Goal: Information Seeking & Learning: Learn about a topic

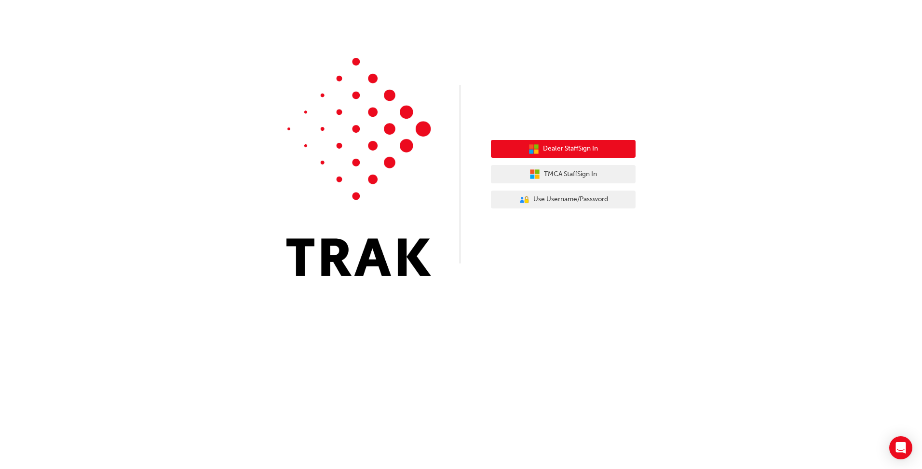
click at [579, 152] on span "Dealer Staff Sign In" at bounding box center [570, 148] width 55 height 11
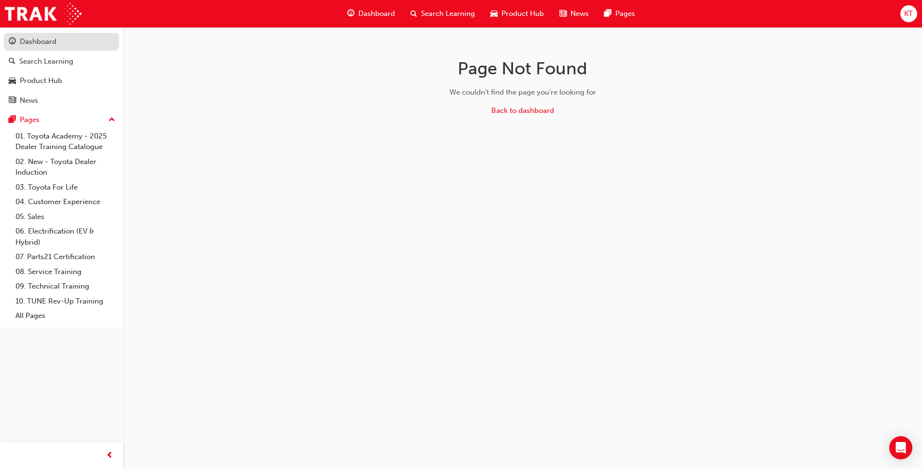
click at [42, 41] on div "Dashboard" at bounding box center [38, 41] width 37 height 11
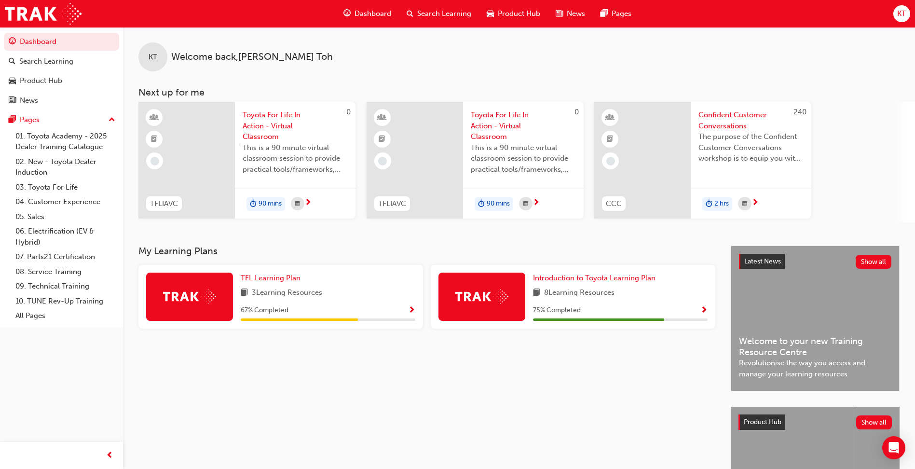
click at [704, 306] on span "Show Progress" at bounding box center [703, 310] width 7 height 9
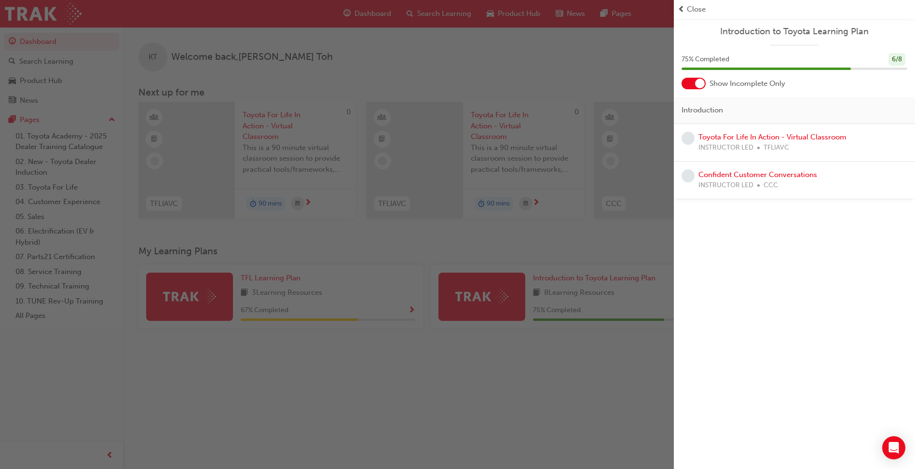
click at [328, 283] on div "button" at bounding box center [337, 234] width 674 height 469
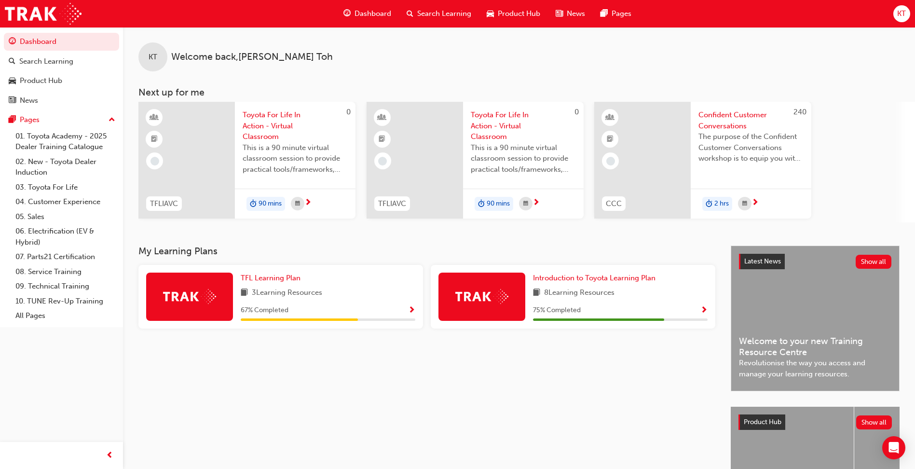
click at [334, 285] on div "TFL Learning Plan 3 Learning Resources 67 % Completed" at bounding box center [328, 296] width 175 height 48
drag, startPoint x: 405, startPoint y: 310, endPoint x: 412, endPoint y: 309, distance: 6.3
click at [406, 310] on div "67 % Completed" at bounding box center [328, 310] width 175 height 12
click at [413, 309] on span "Show Progress" at bounding box center [411, 310] width 7 height 9
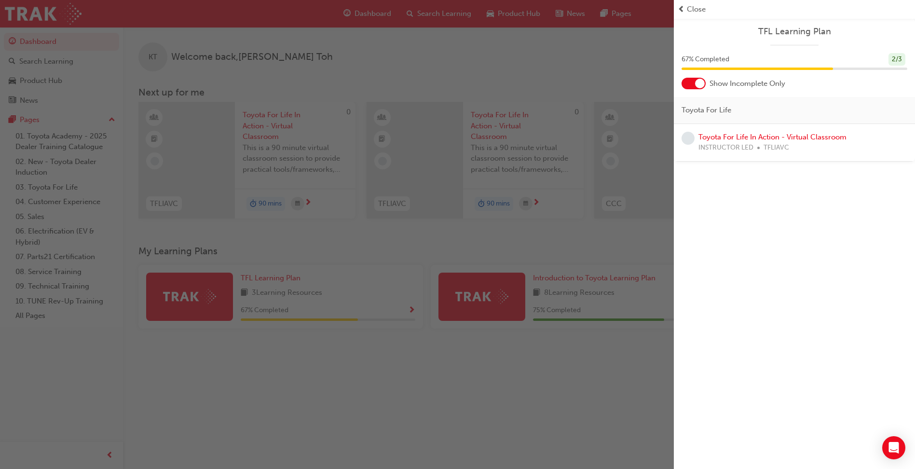
click at [639, 243] on div "button" at bounding box center [337, 234] width 674 height 469
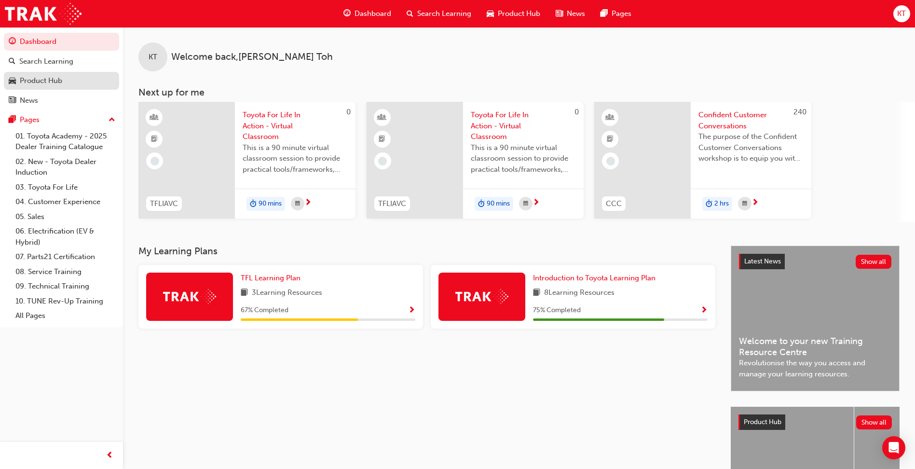
click at [62, 79] on div "Product Hub" at bounding box center [41, 80] width 42 height 11
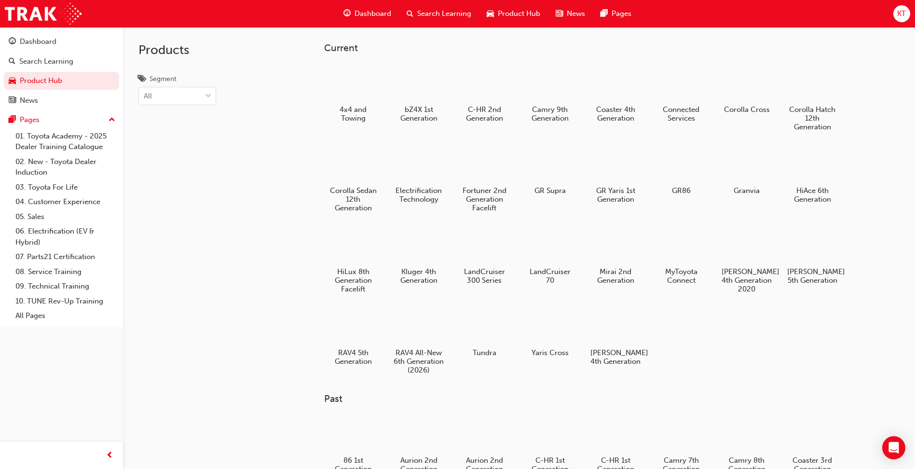
click at [441, 11] on span "Search Learning" at bounding box center [444, 13] width 54 height 11
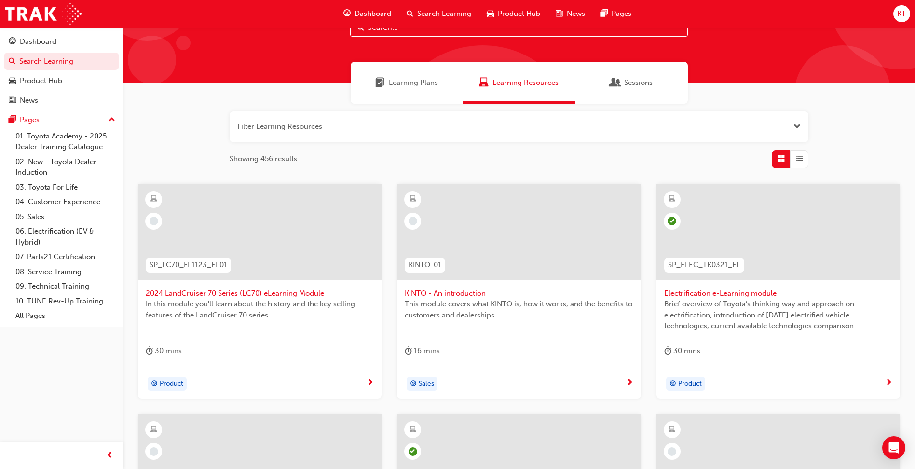
scroll to position [96, 0]
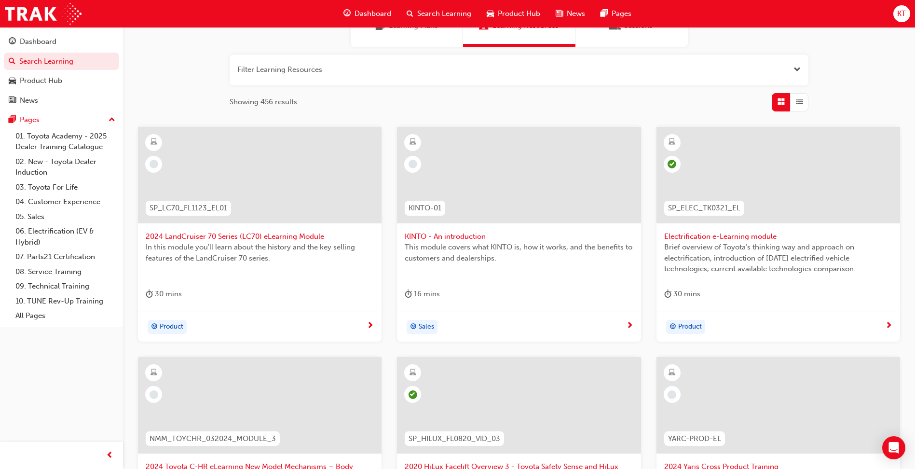
click at [258, 185] on div at bounding box center [259, 175] width 243 height 96
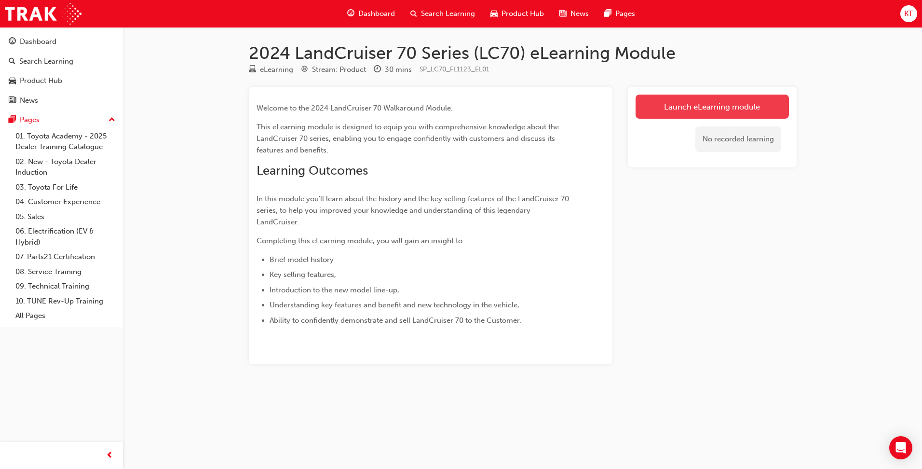
click at [669, 104] on link "Launch eLearning module" at bounding box center [711, 107] width 153 height 24
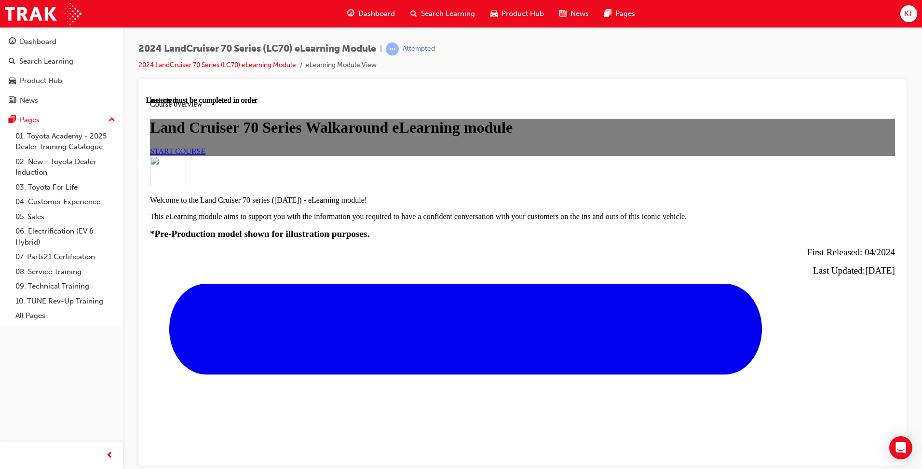
scroll to position [145, 0]
click at [205, 155] on span "START COURSE" at bounding box center [177, 151] width 55 height 8
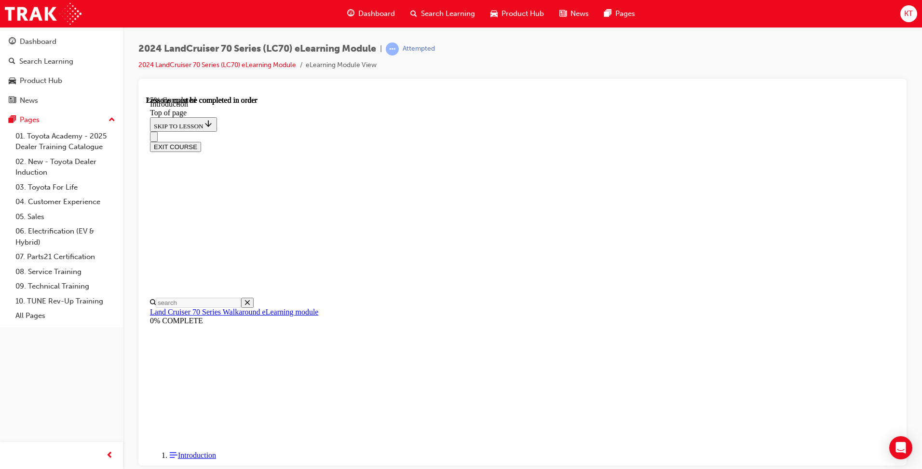
scroll to position [448, 0]
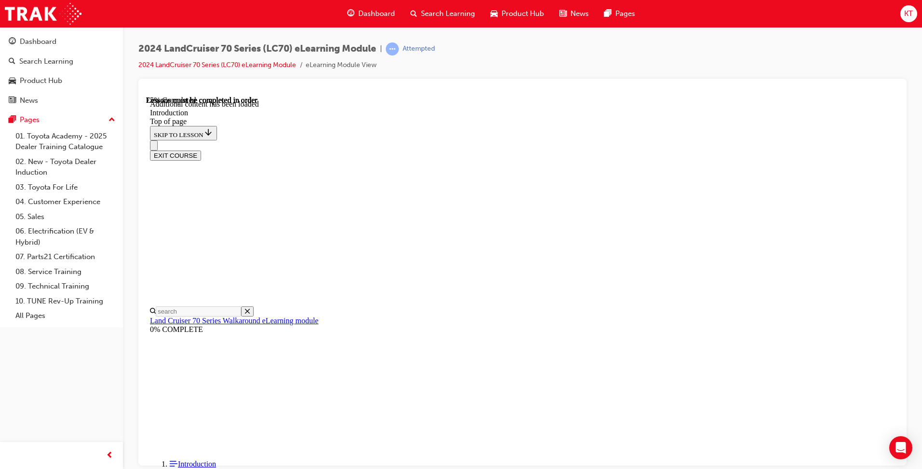
scroll to position [1178, 0]
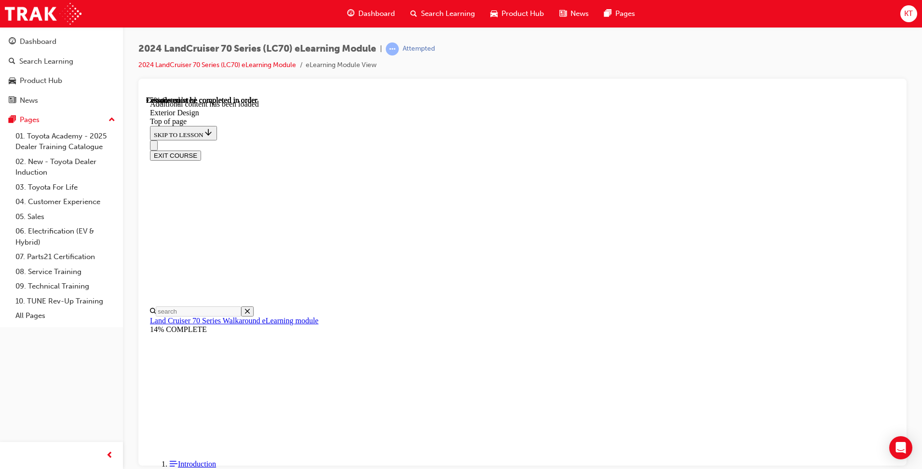
scroll to position [1035, 0]
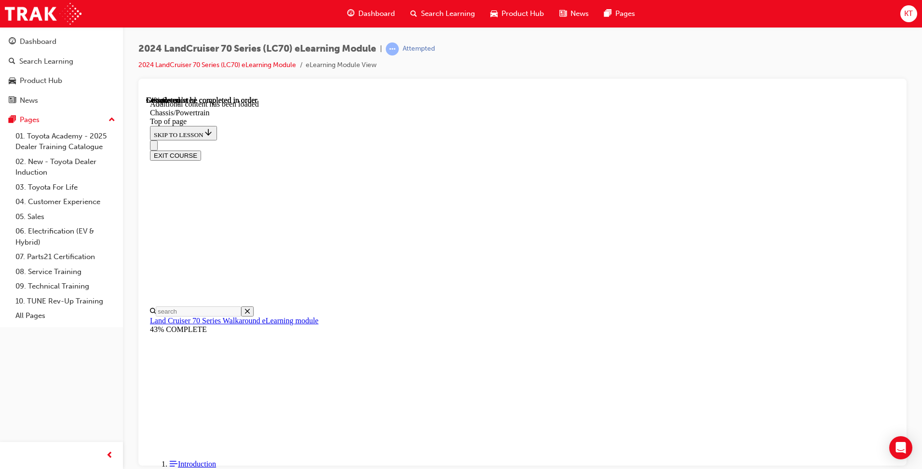
scroll to position [113, 0]
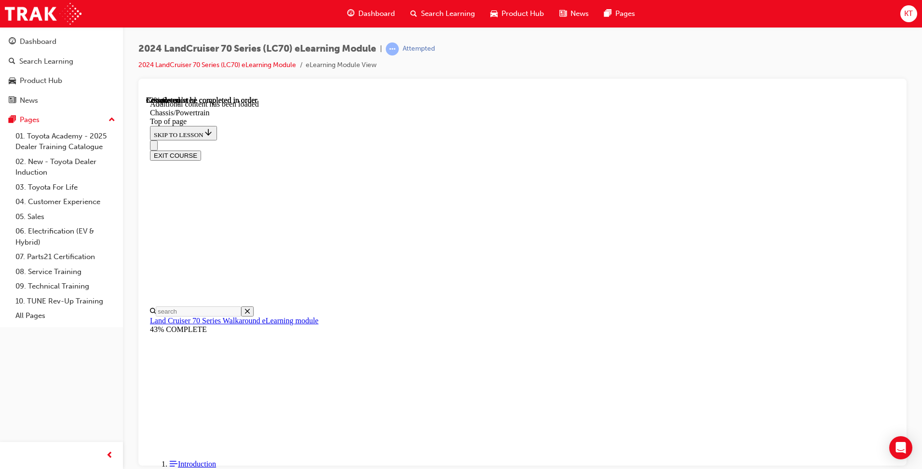
scroll to position [1909, 0]
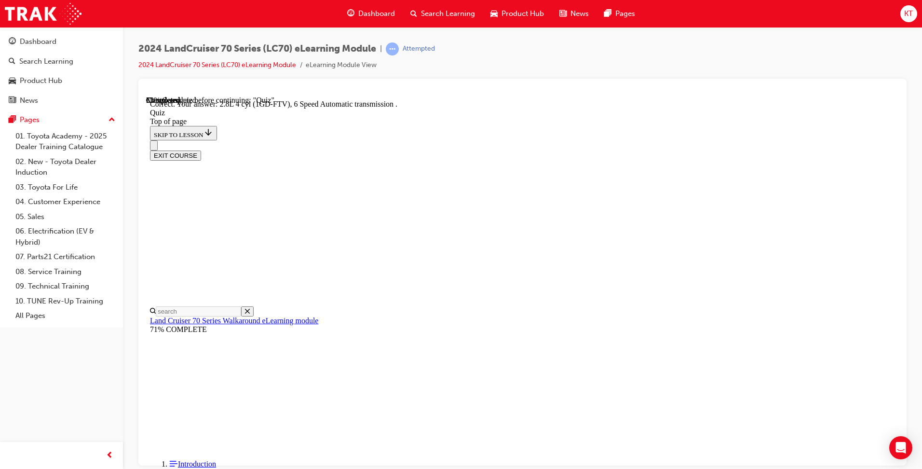
scroll to position [159, 0]
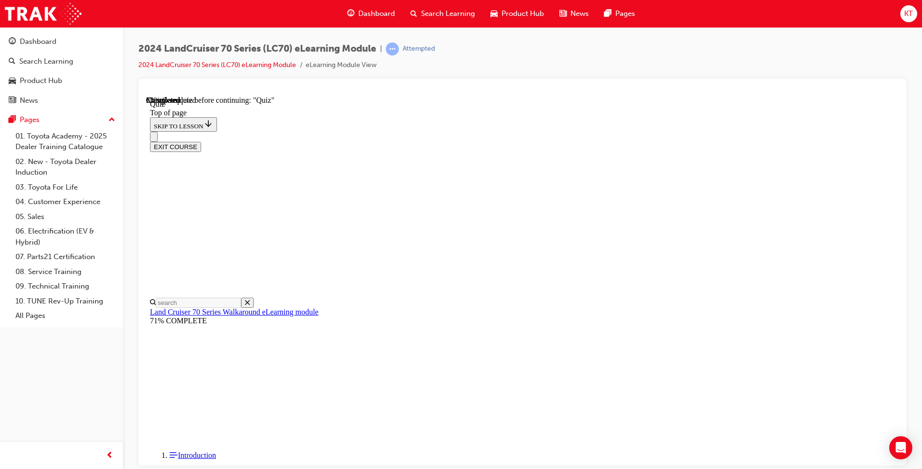
scroll to position [29, 0]
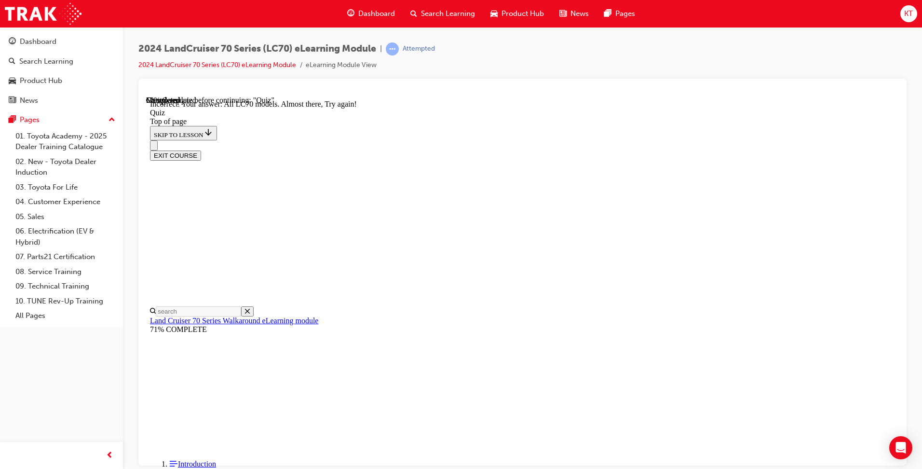
scroll to position [216, 0]
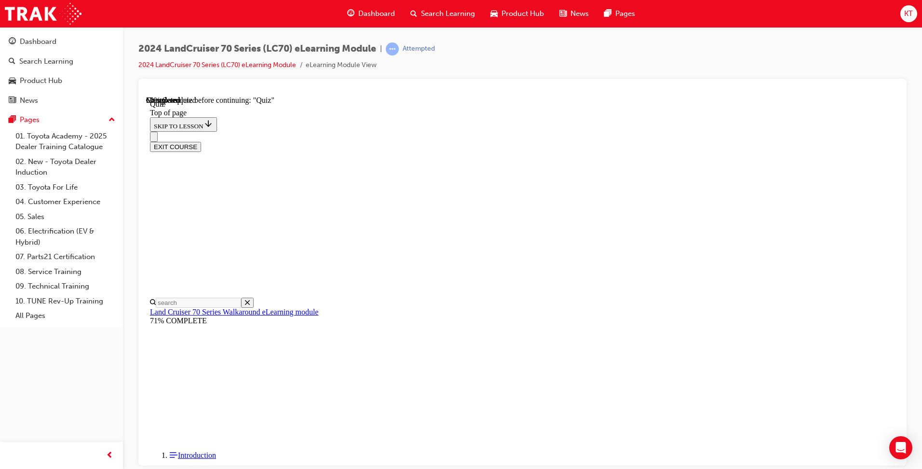
scroll to position [144, 0]
drag, startPoint x: 557, startPoint y: 126, endPoint x: 728, endPoint y: 146, distance: 172.4
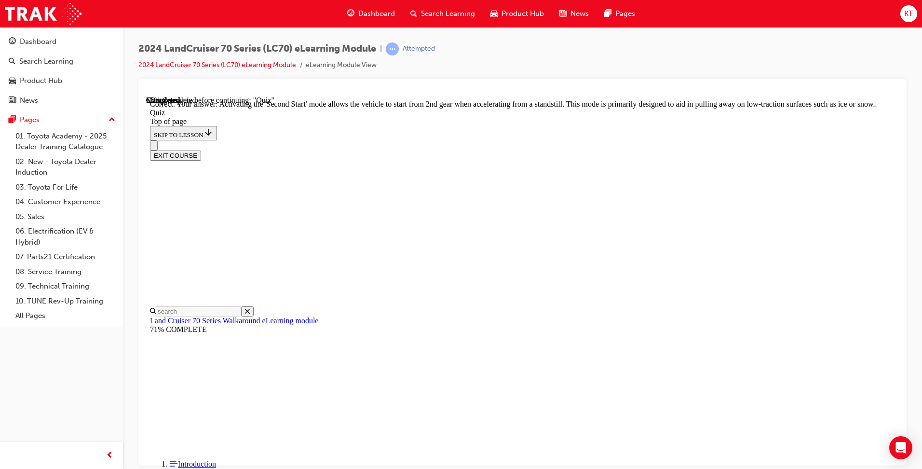
scroll to position [223, 0]
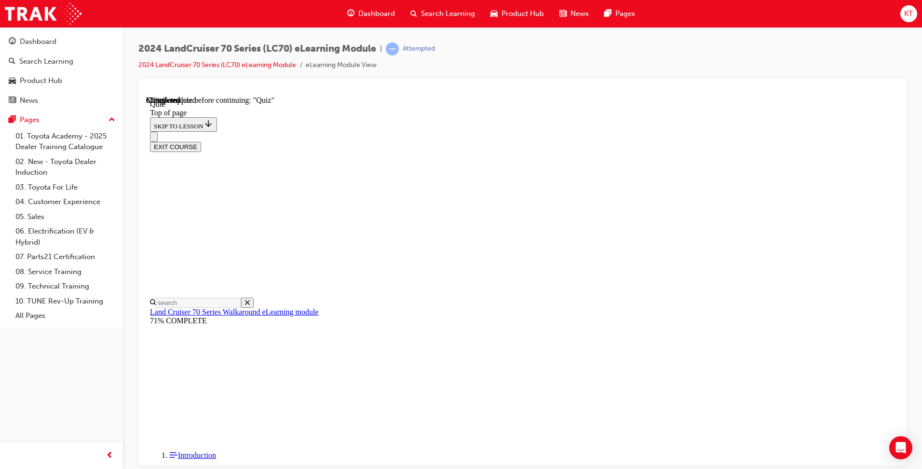
scroll to position [29, 0]
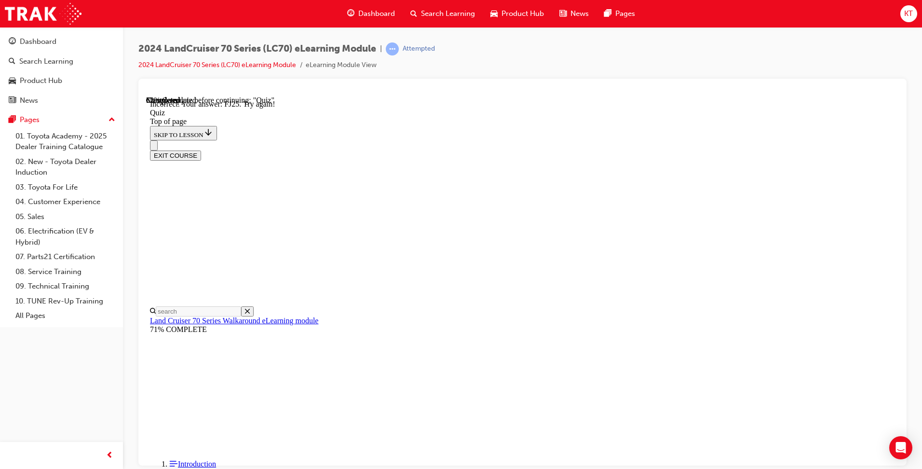
scroll to position [232, 0]
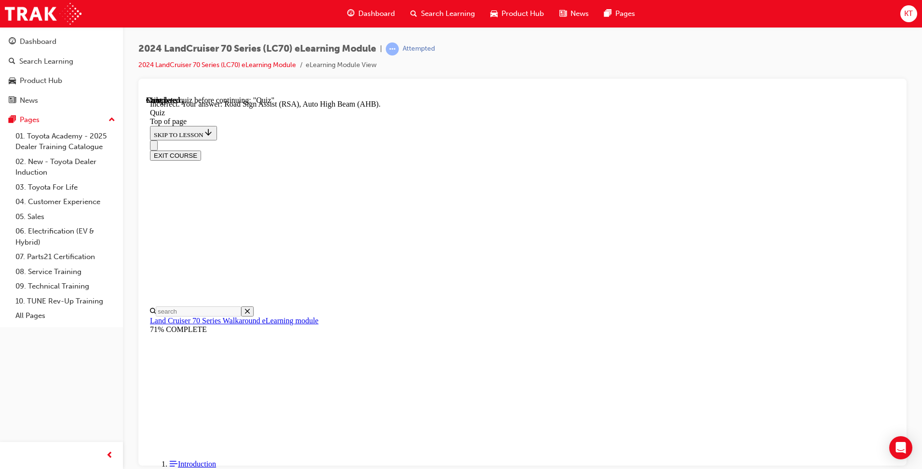
scroll to position [220, 0]
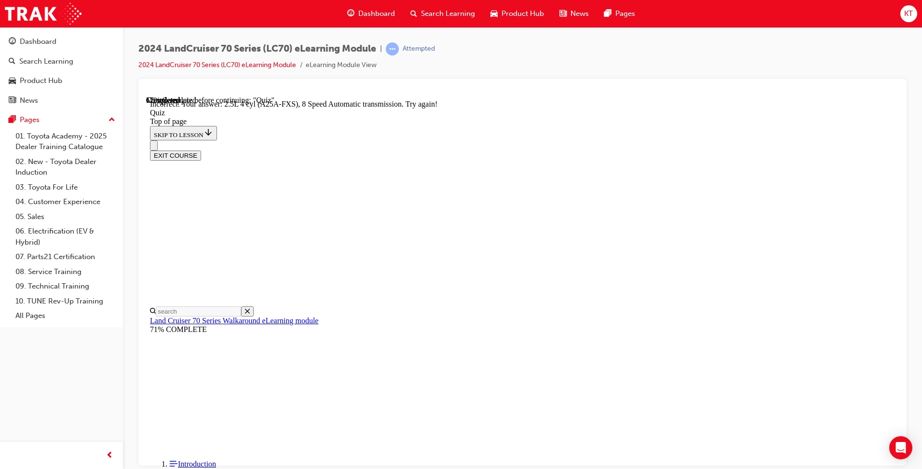
scroll to position [207, 0]
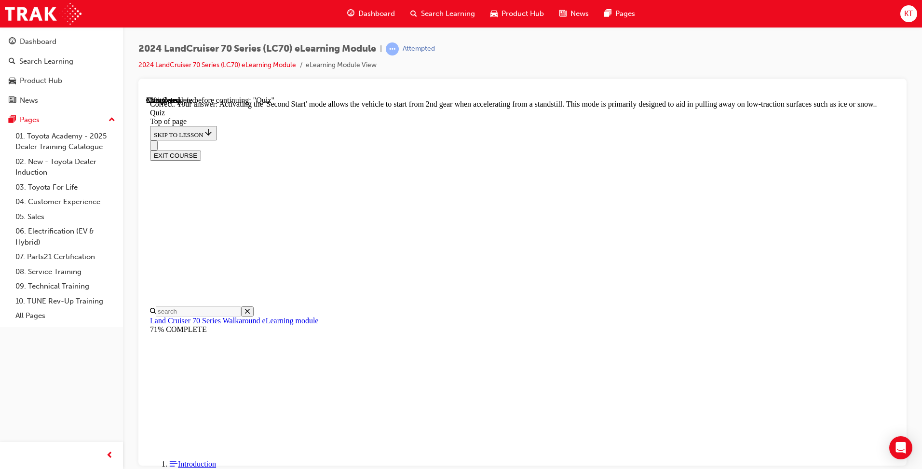
scroll to position [223, 0]
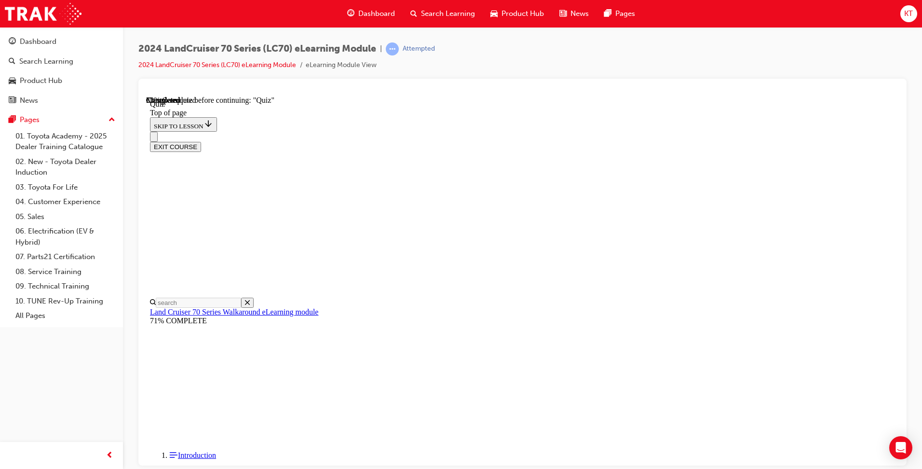
scroll to position [29, 0]
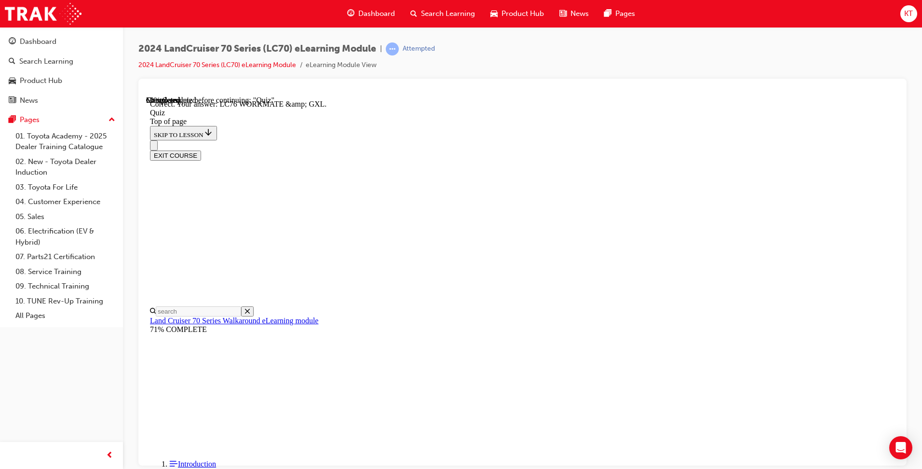
scroll to position [165, 0]
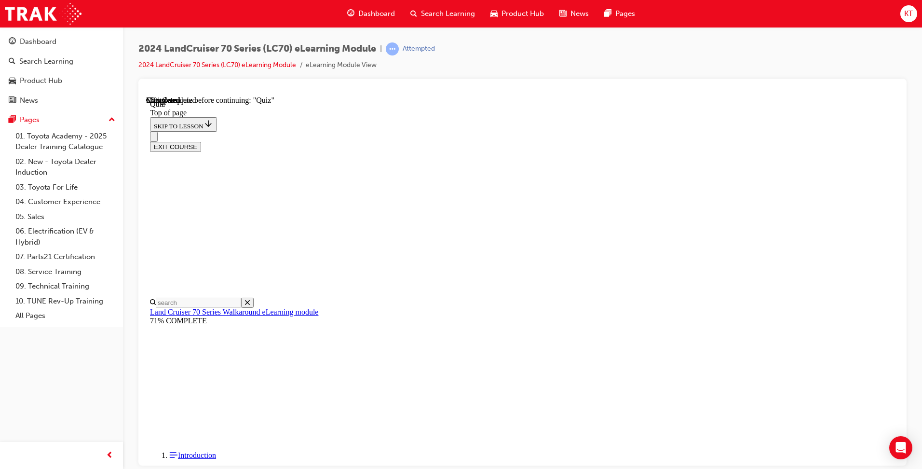
scroll to position [78, 0]
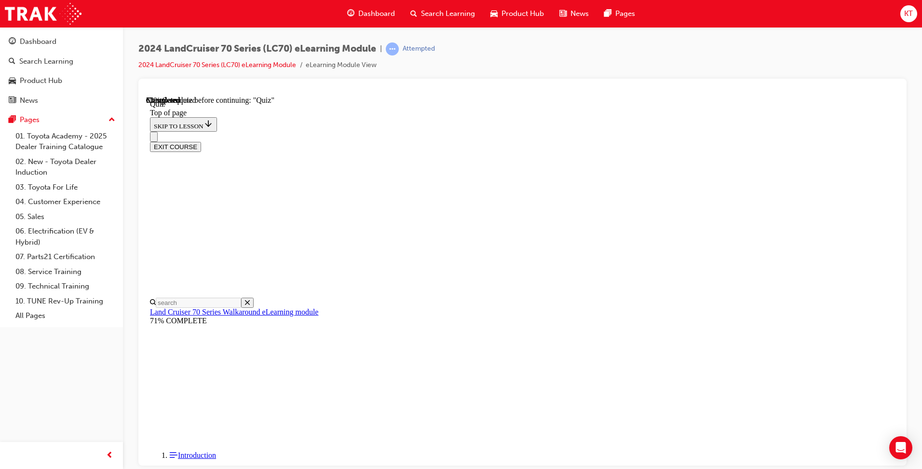
scroll to position [174, 0]
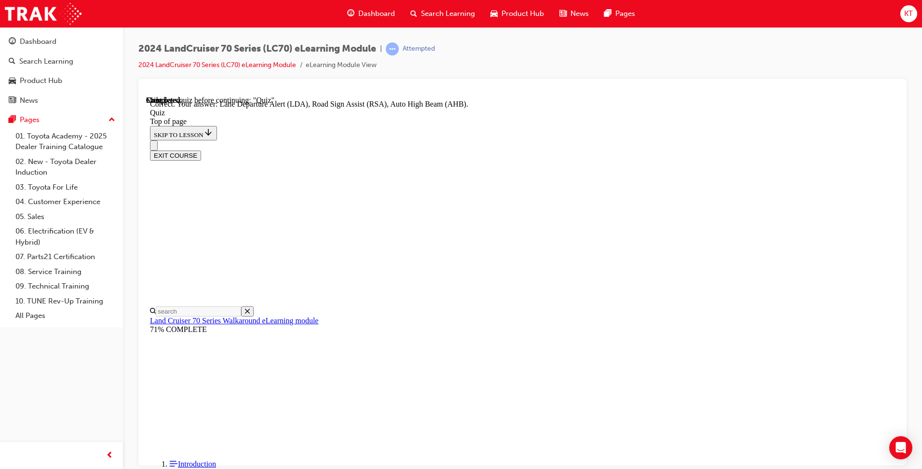
scroll to position [220, 0]
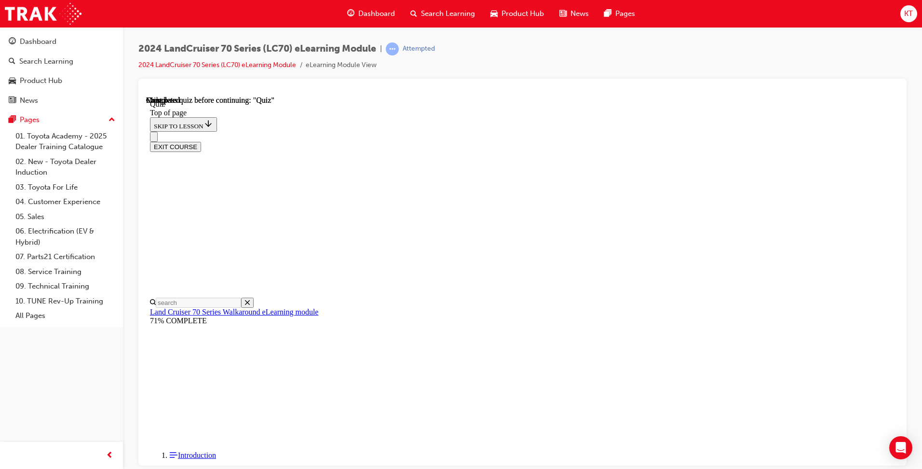
scroll to position [152, 0]
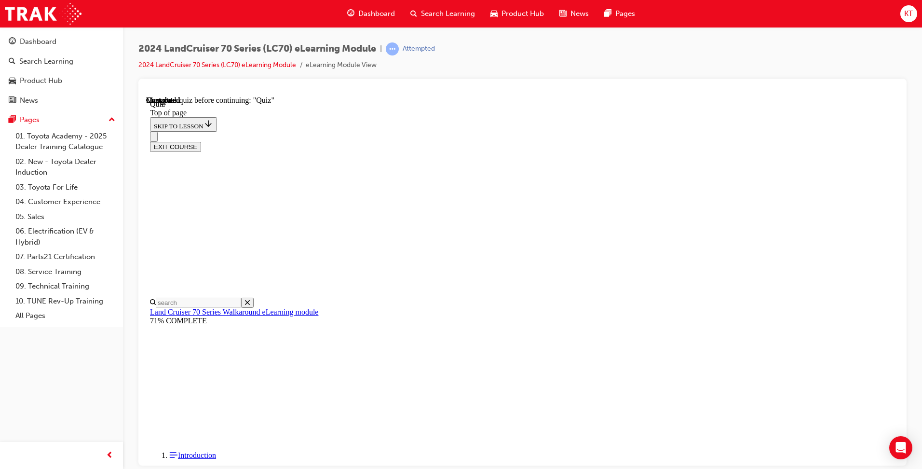
drag, startPoint x: 522, startPoint y: 283, endPoint x: 542, endPoint y: 300, distance: 26.7
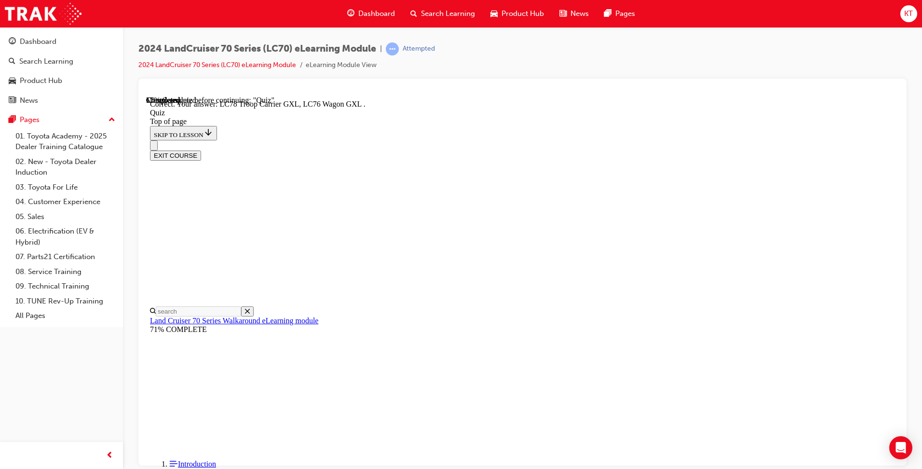
scroll to position [220, 0]
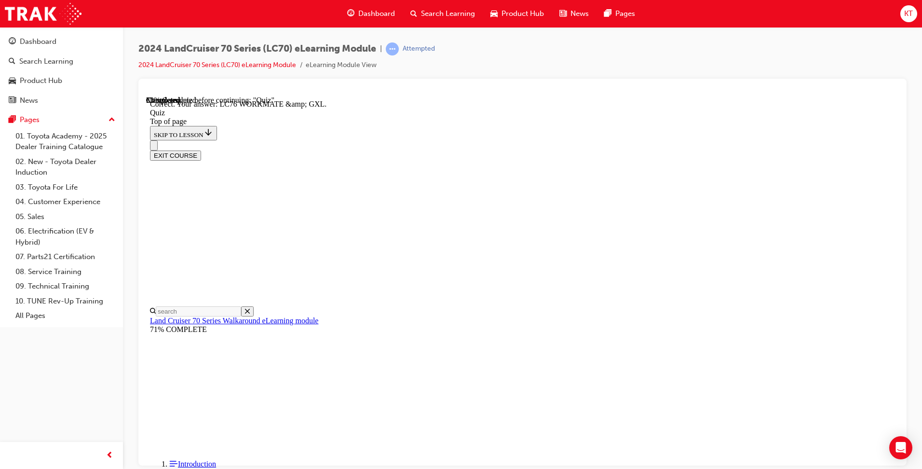
scroll to position [165, 0]
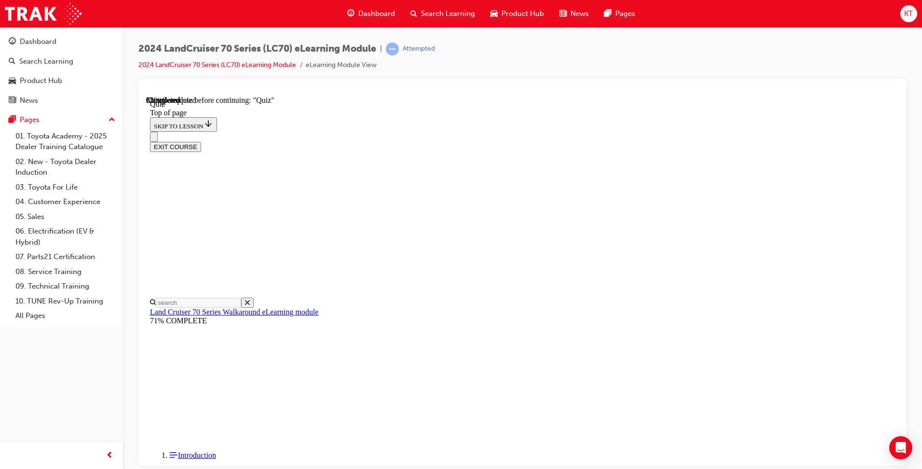
scroll to position [78, 0]
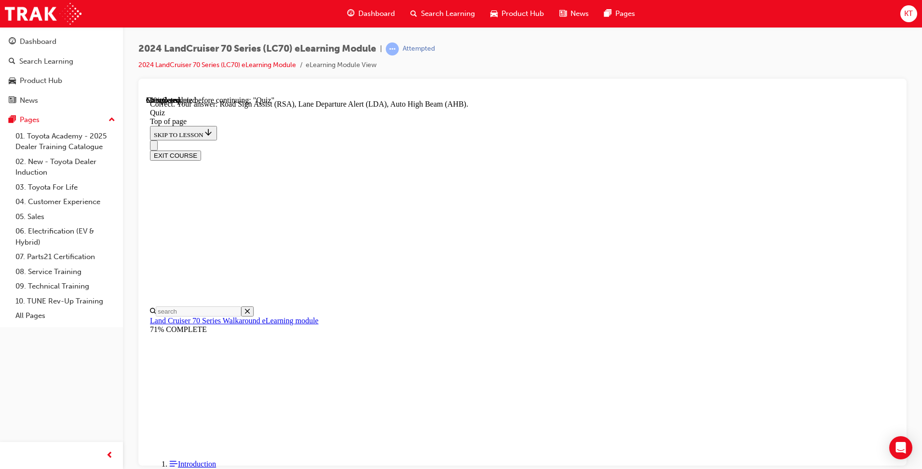
scroll to position [220, 0]
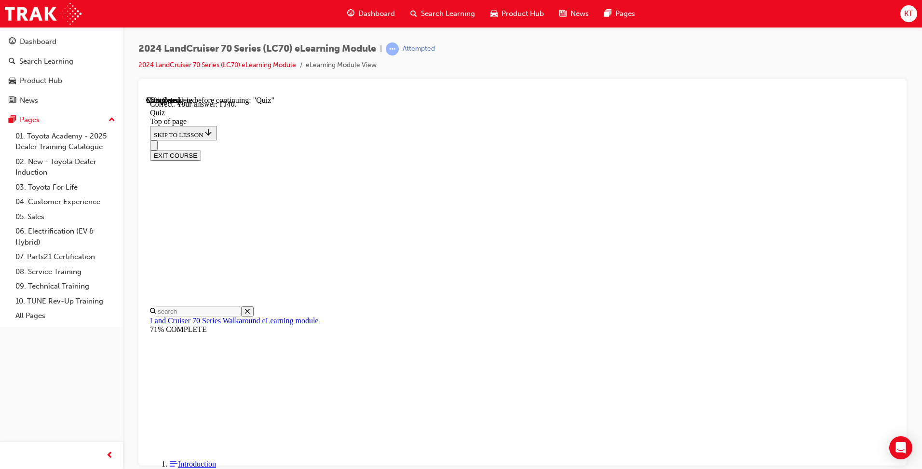
scroll to position [182, 0]
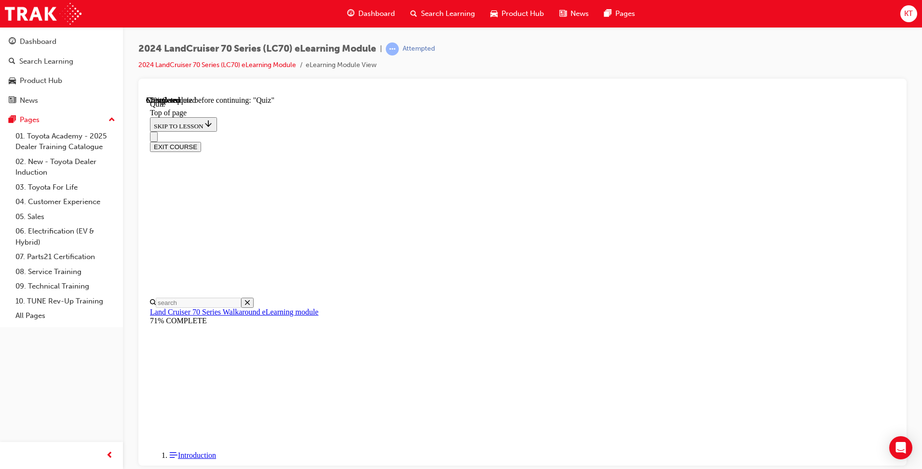
scroll to position [29, 0]
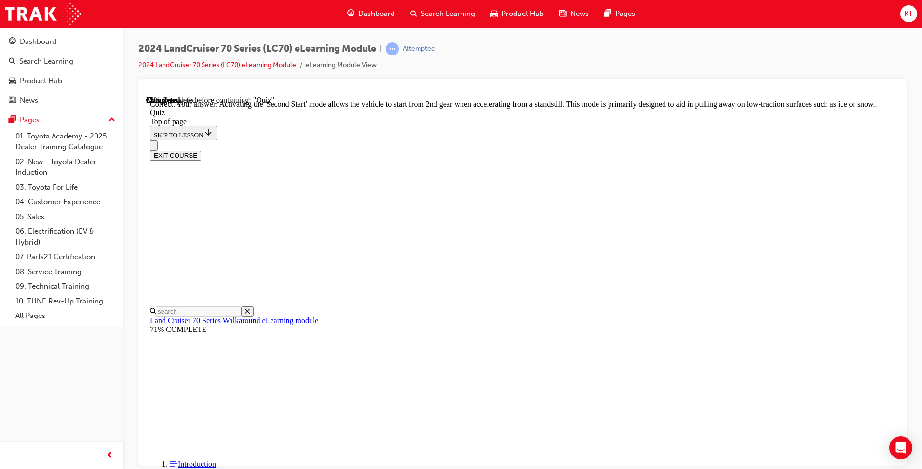
scroll to position [223, 0]
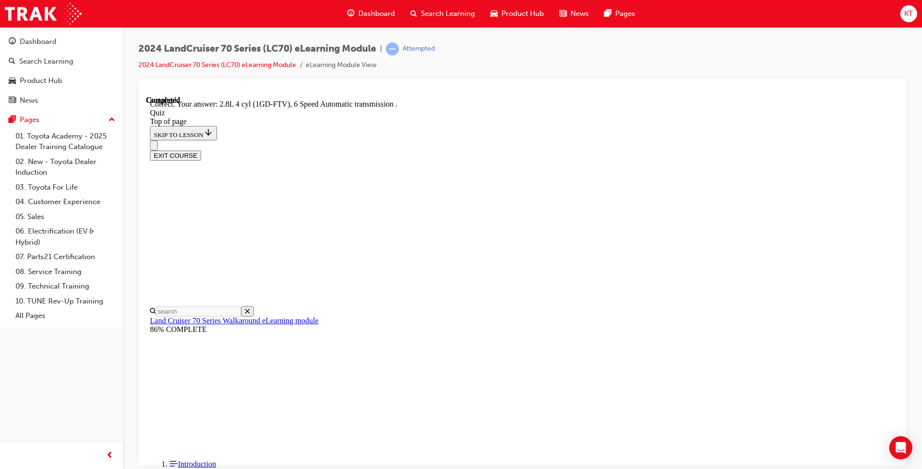
scroll to position [159, 0]
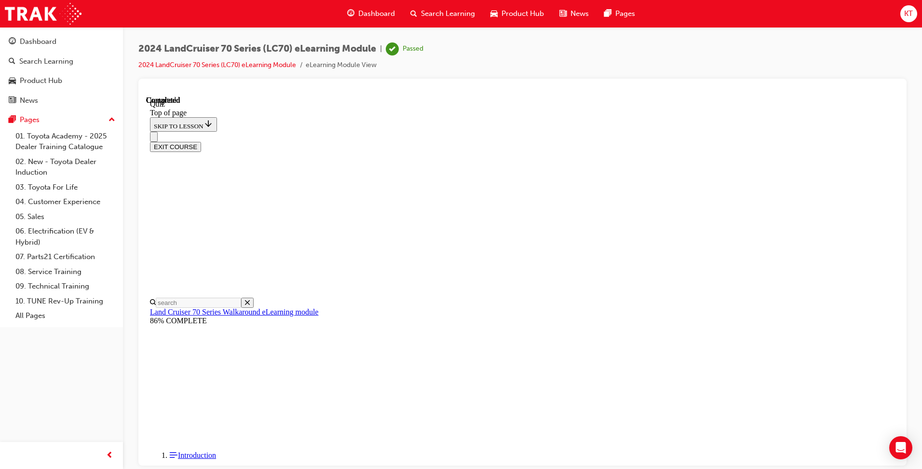
scroll to position [152, 0]
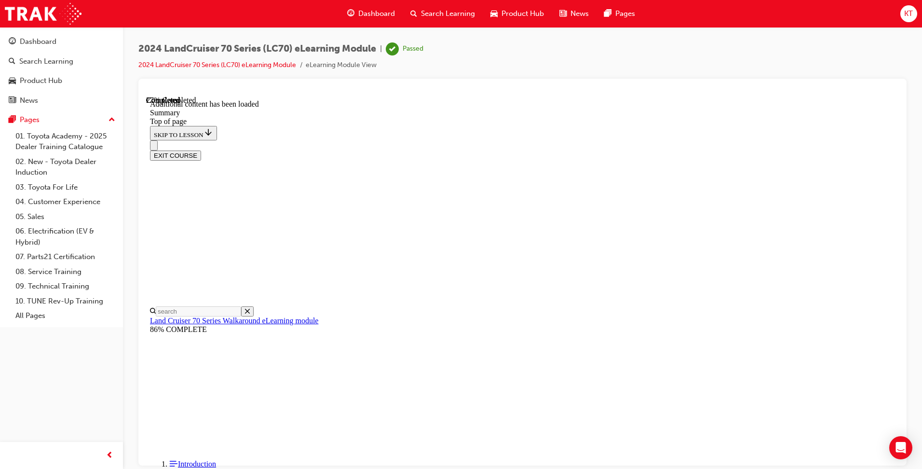
scroll to position [325, 0]
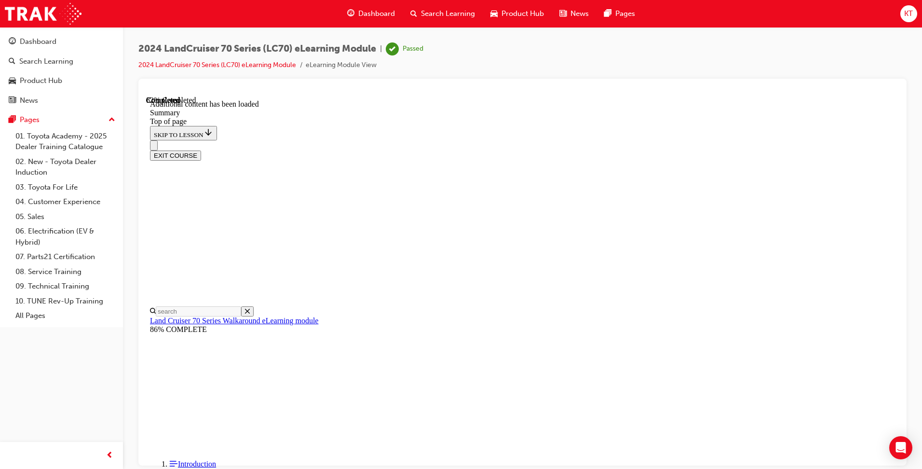
scroll to position [1024, 0]
click at [201, 150] on button "EXIT COURSE" at bounding box center [175, 155] width 51 height 10
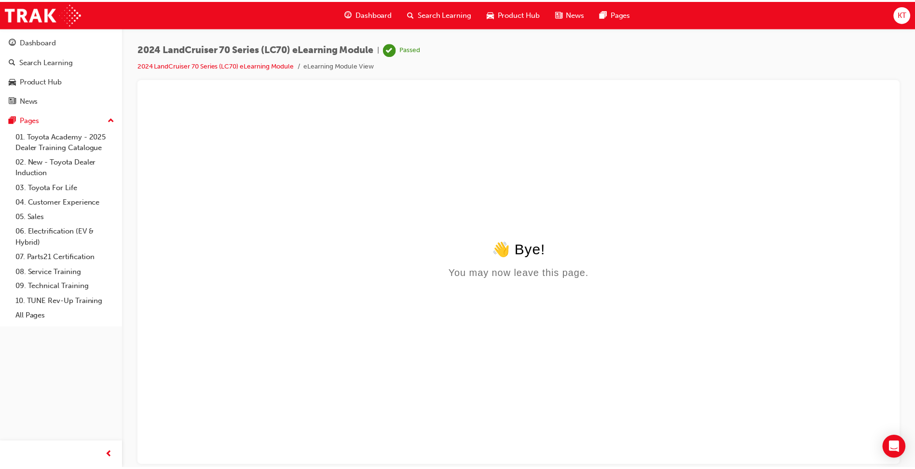
scroll to position [0, 0]
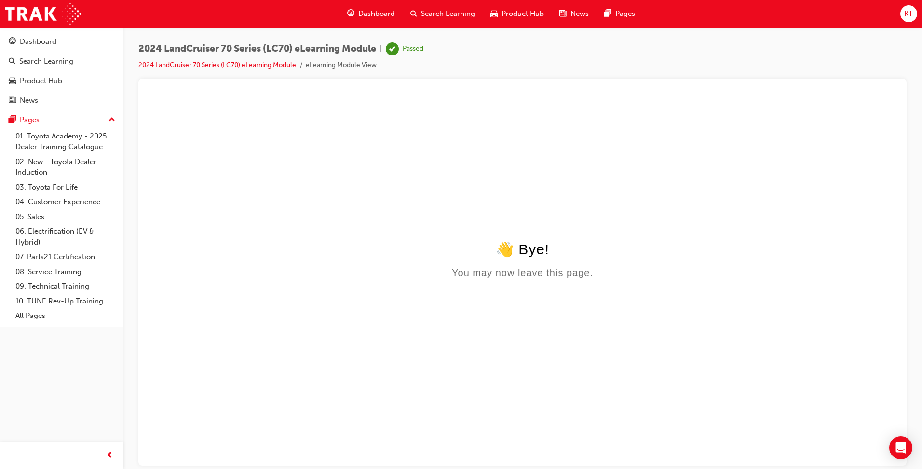
click at [513, 270] on div "You may now leave this page." at bounding box center [522, 272] width 745 height 11
click at [402, 229] on html "👋 Bye! You may now leave this page." at bounding box center [522, 188] width 753 height 186
click at [35, 41] on div "Dashboard" at bounding box center [38, 41] width 37 height 11
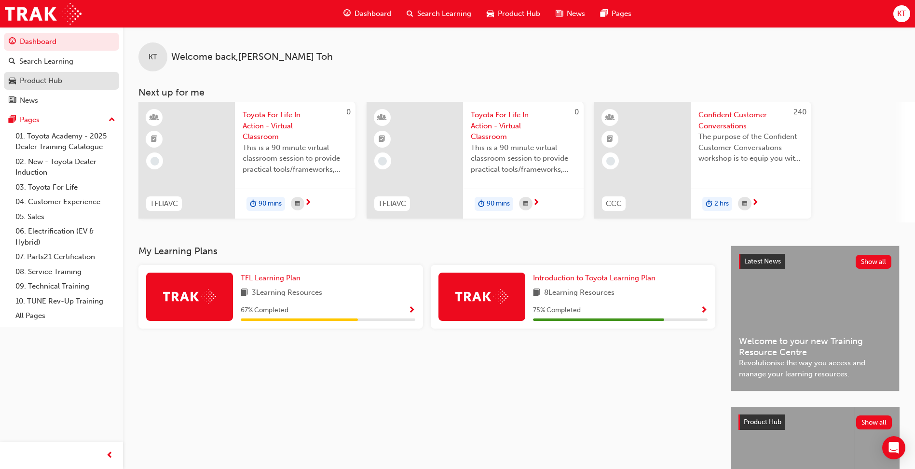
click at [62, 77] on div "Product Hub" at bounding box center [41, 80] width 42 height 11
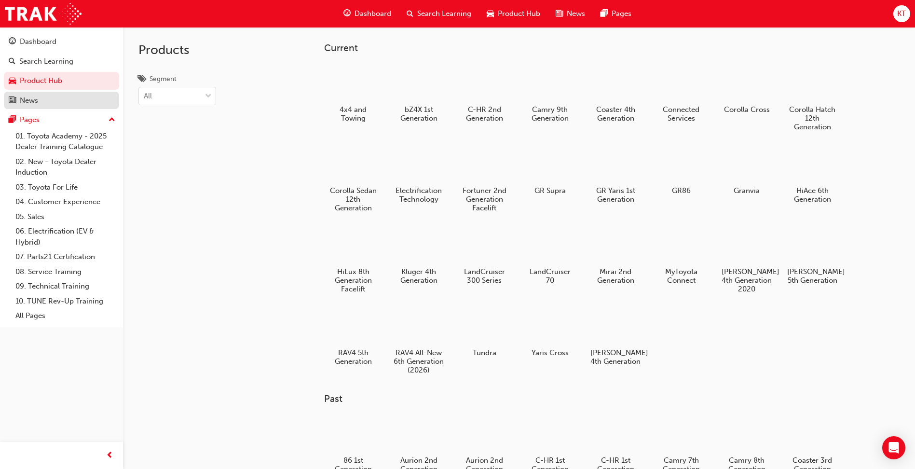
click at [42, 100] on div "News" at bounding box center [62, 101] width 106 height 12
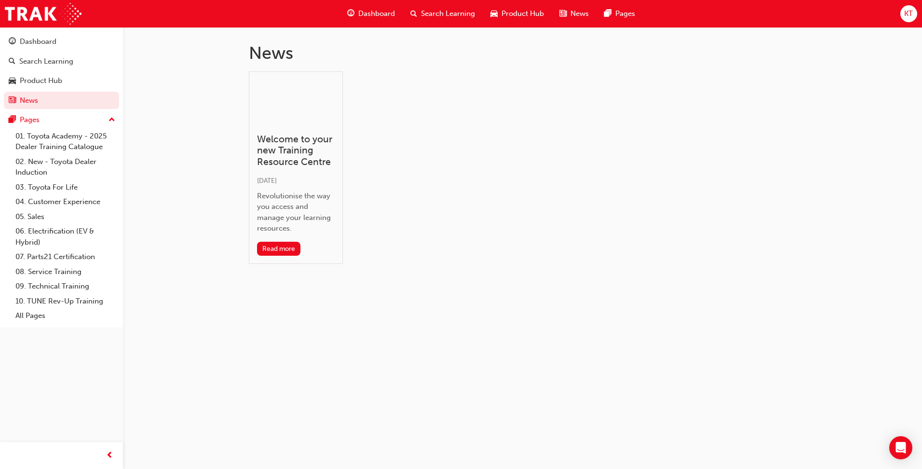
click at [445, 14] on span "Search Learning" at bounding box center [448, 13] width 54 height 11
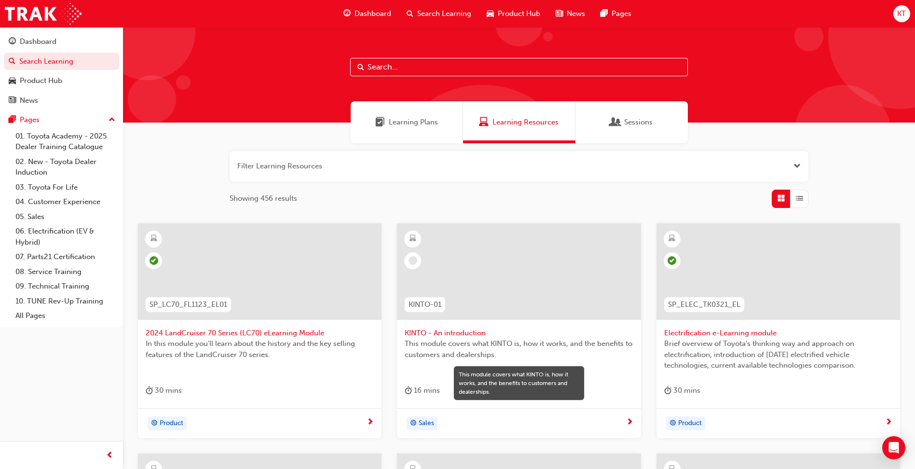
click at [509, 341] on span "This module covers what KINTO is, how it works, and the benefits to customers a…" at bounding box center [519, 349] width 228 height 22
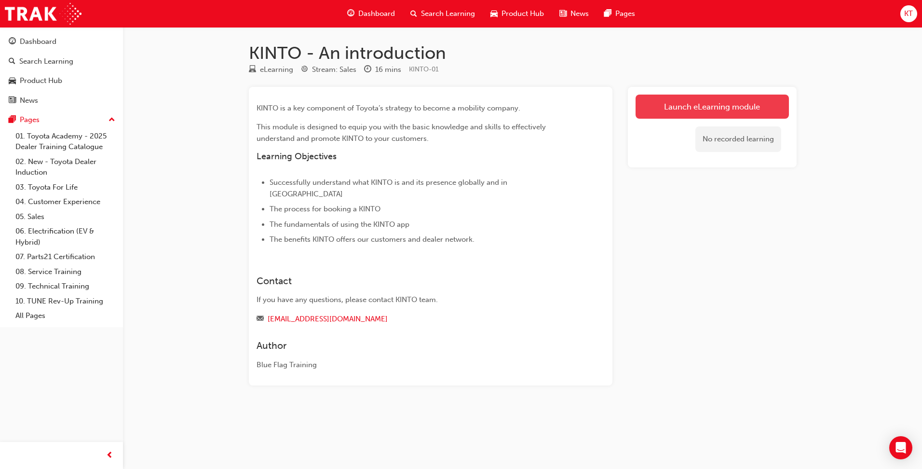
click at [696, 108] on link "Launch eLearning module" at bounding box center [711, 107] width 153 height 24
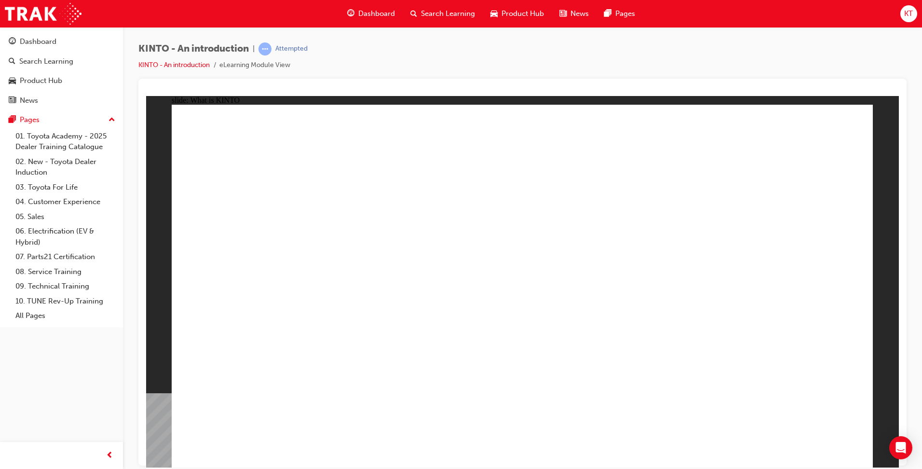
click at [879, 447] on div "slide: KINTO Global Network Rectangle KINTO Global Network 40+ countries BACK N…" at bounding box center [522, 280] width 753 height 371
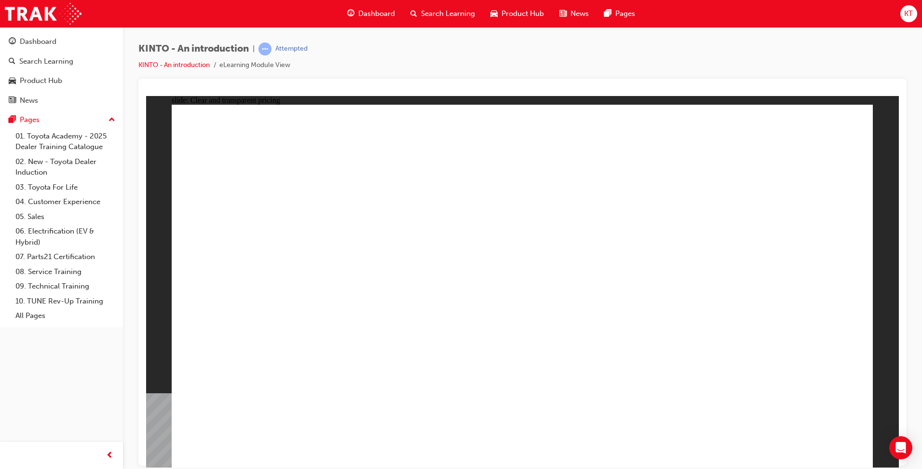
drag, startPoint x: 737, startPoint y: 412, endPoint x: 738, endPoint y: 400, distance: 12.5
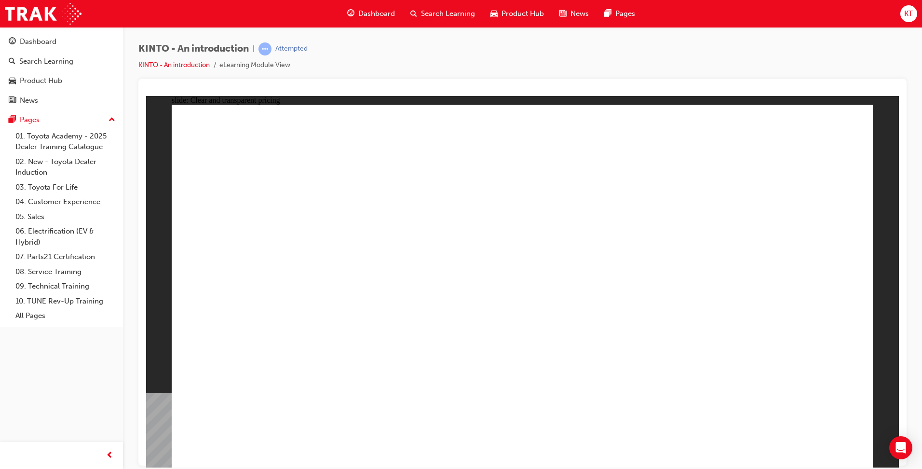
drag, startPoint x: 797, startPoint y: 428, endPoint x: 803, endPoint y: 440, distance: 13.6
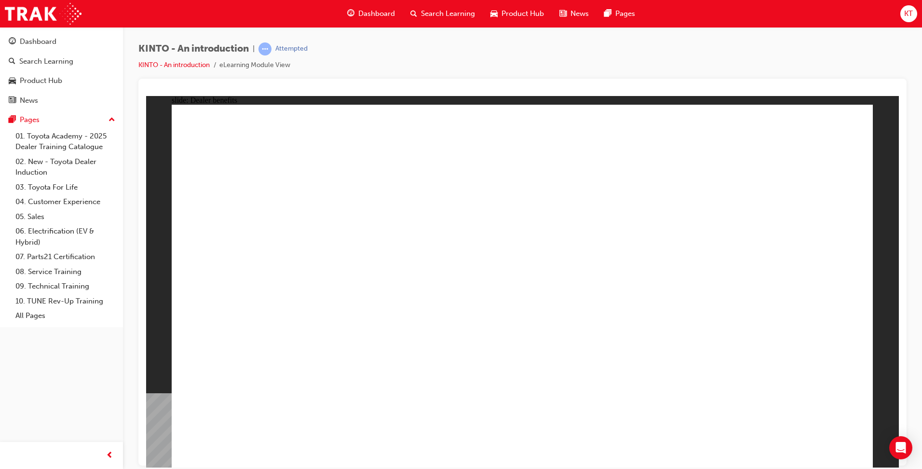
drag, startPoint x: 512, startPoint y: 357, endPoint x: 535, endPoint y: 361, distance: 23.5
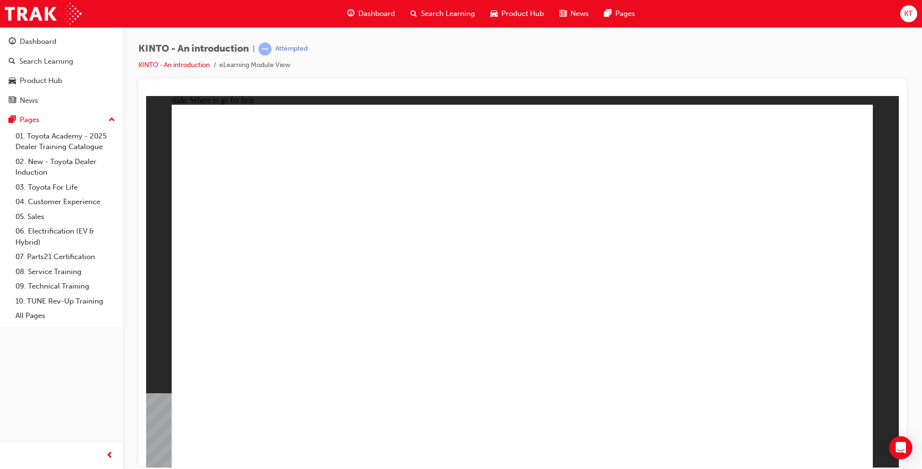
drag, startPoint x: 765, startPoint y: 191, endPoint x: 705, endPoint y: 327, distance: 148.5
drag, startPoint x: 705, startPoint y: 327, endPoint x: 655, endPoint y: 326, distance: 50.6
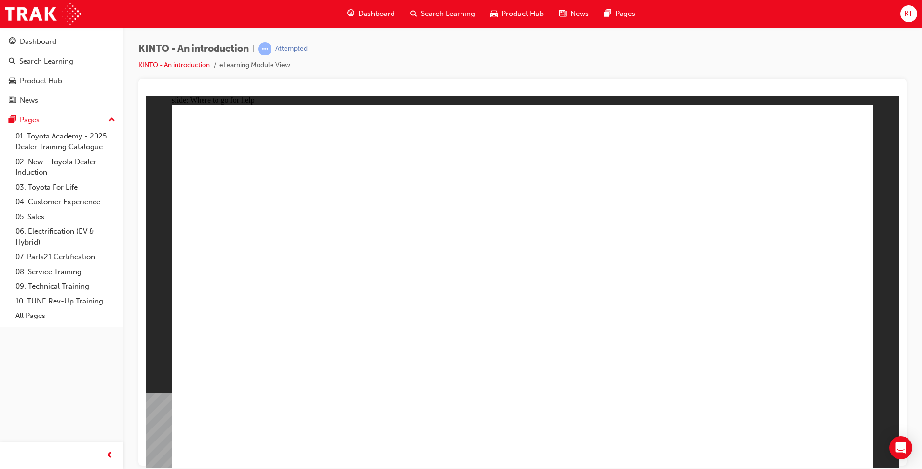
drag, startPoint x: 384, startPoint y: 252, endPoint x: 397, endPoint y: 260, distance: 14.7
drag, startPoint x: 568, startPoint y: 322, endPoint x: 649, endPoint y: 306, distance: 82.6
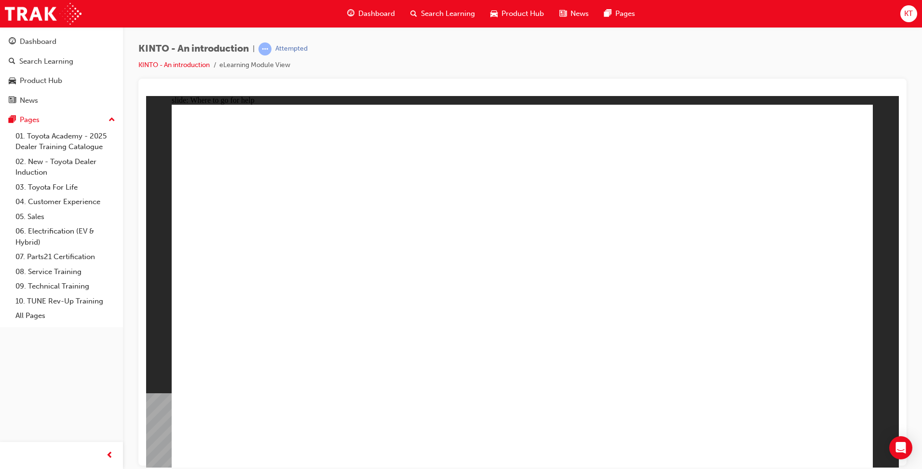
drag, startPoint x: 706, startPoint y: 255, endPoint x: 696, endPoint y: 248, distance: 11.8
drag, startPoint x: 696, startPoint y: 255, endPoint x: 699, endPoint y: 287, distance: 32.5
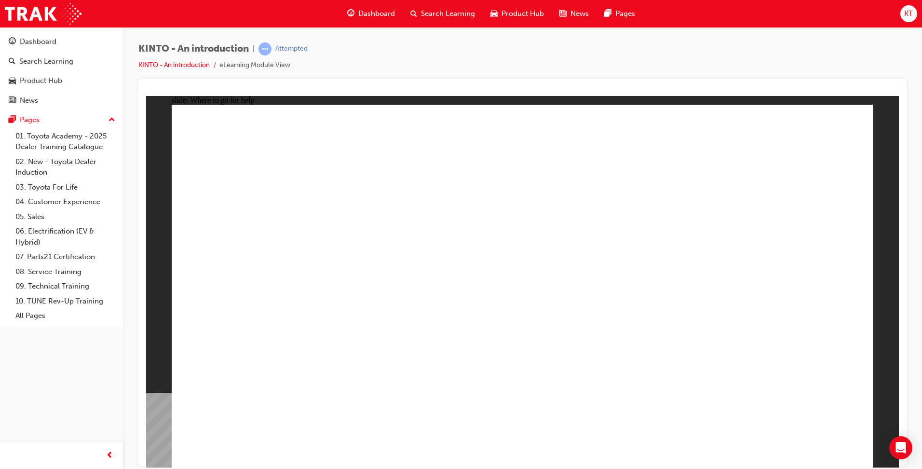
drag, startPoint x: 698, startPoint y: 303, endPoint x: 715, endPoint y: 305, distance: 16.5
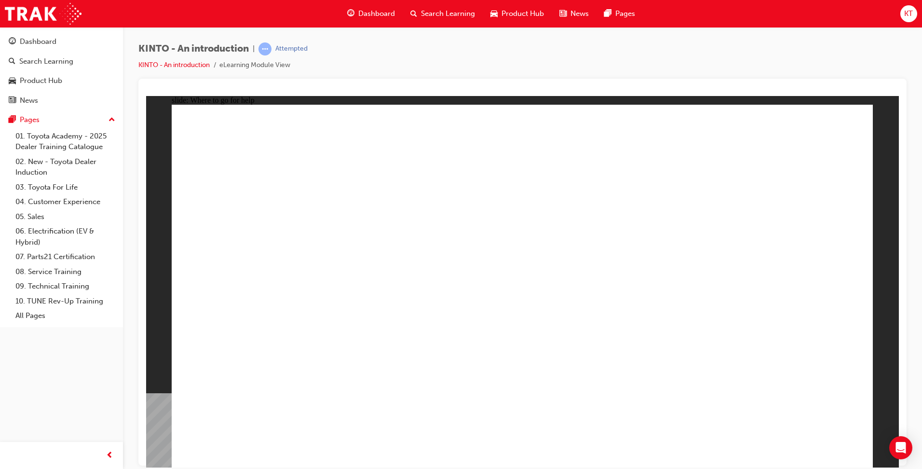
radio input "true"
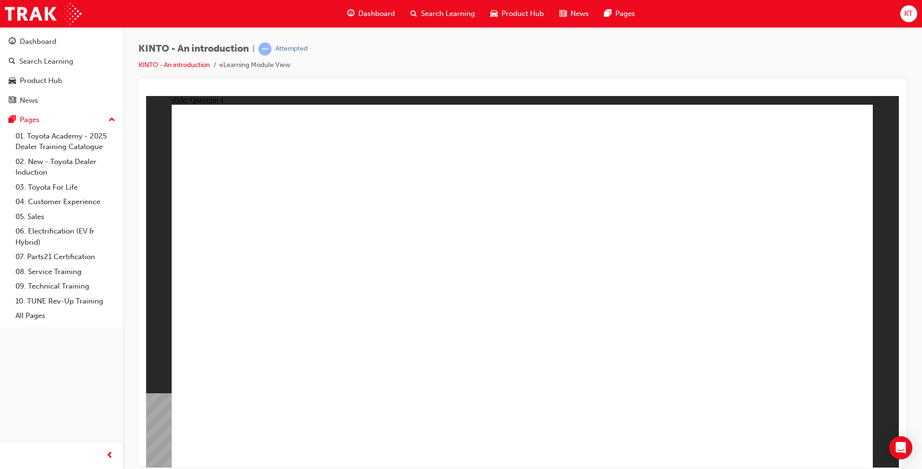
checkbox input "true"
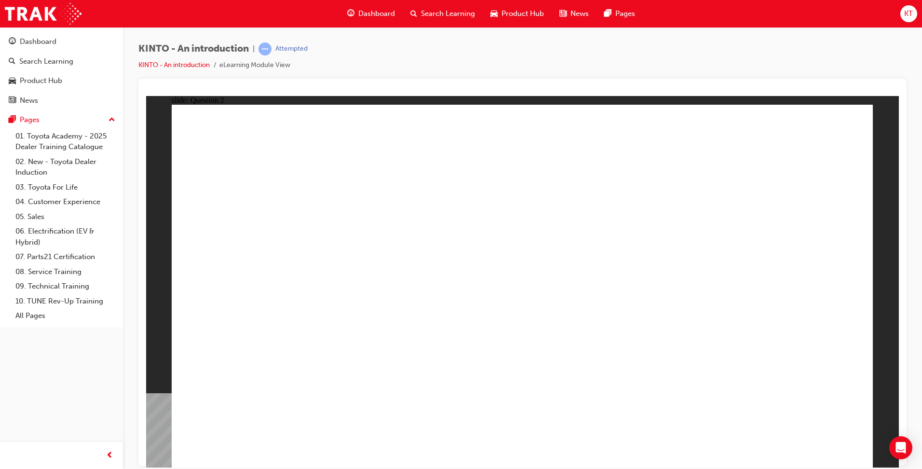
checkbox input "true"
drag, startPoint x: 574, startPoint y: 363, endPoint x: 572, endPoint y: 348, distance: 15.1
checkbox input "true"
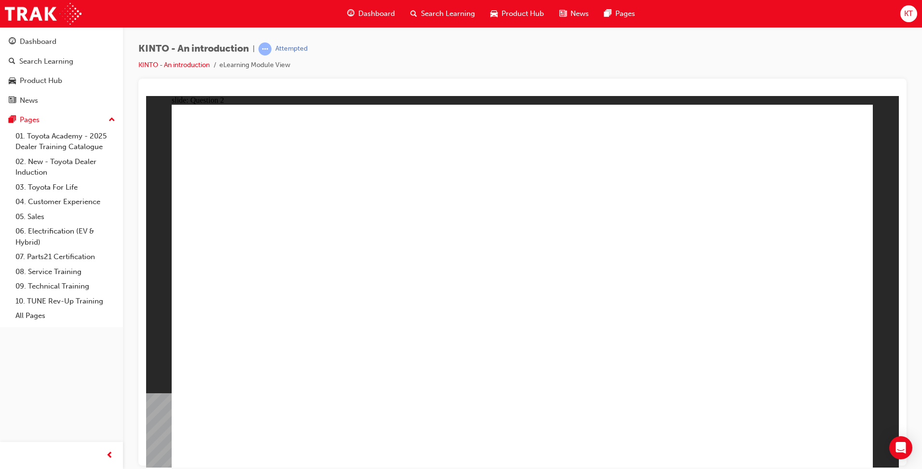
checkbox input "true"
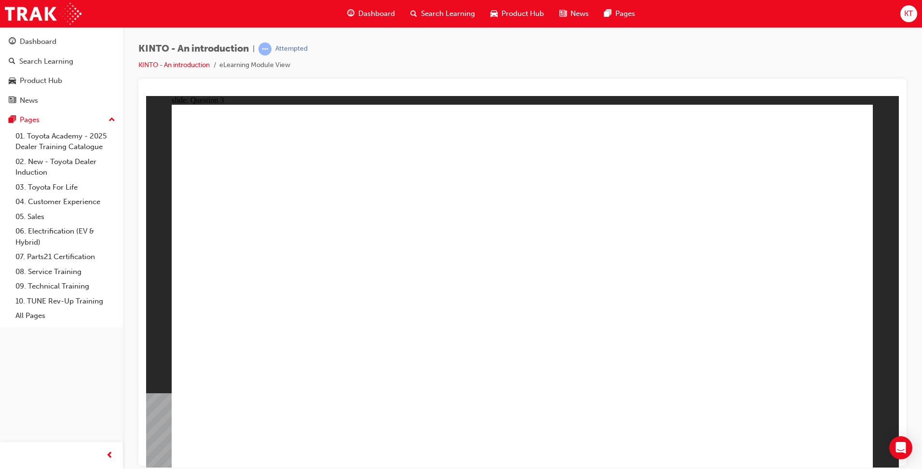
radio input "true"
drag, startPoint x: 662, startPoint y: 317, endPoint x: 276, endPoint y: 404, distance: 396.3
drag, startPoint x: 777, startPoint y: 301, endPoint x: 786, endPoint y: 371, distance: 70.5
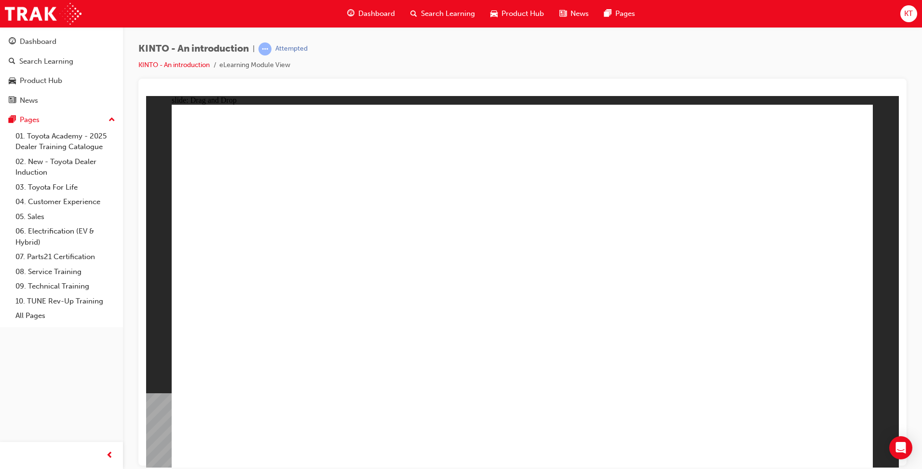
drag, startPoint x: 289, startPoint y: 305, endPoint x: 417, endPoint y: 385, distance: 150.4
drag, startPoint x: 510, startPoint y: 297, endPoint x: 517, endPoint y: 295, distance: 7.8
drag, startPoint x: 423, startPoint y: 389, endPoint x: 535, endPoint y: 386, distance: 111.9
drag, startPoint x: 559, startPoint y: 312, endPoint x: 424, endPoint y: 393, distance: 157.7
drag, startPoint x: 416, startPoint y: 320, endPoint x: 662, endPoint y: 401, distance: 259.2
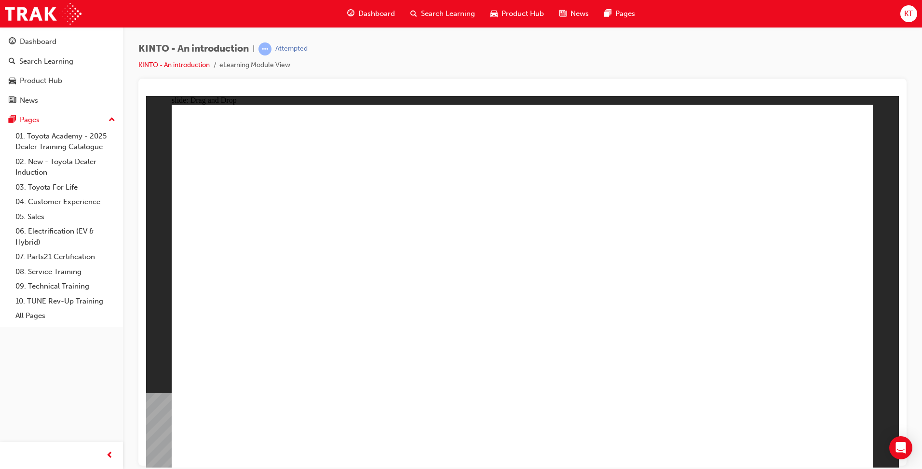
radio input "false"
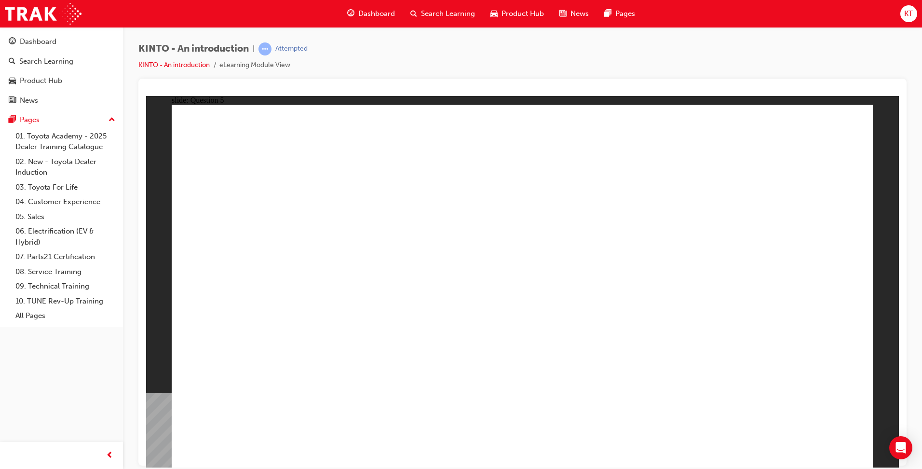
radio input "true"
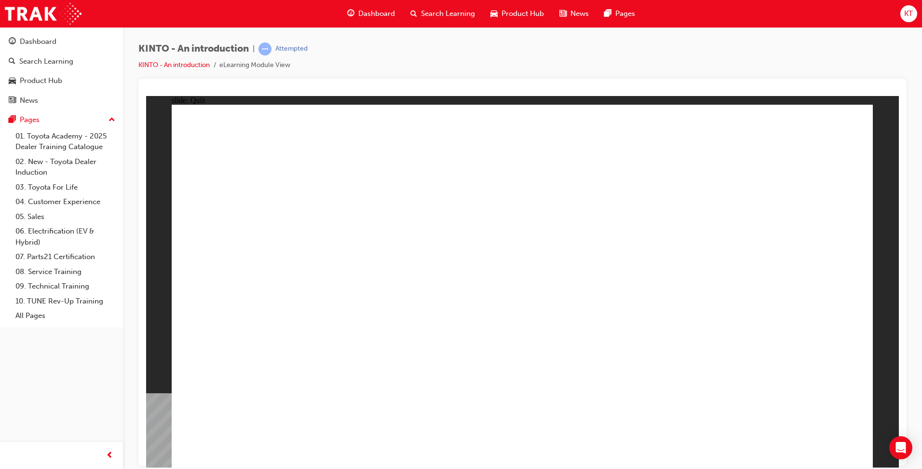
radio input "true"
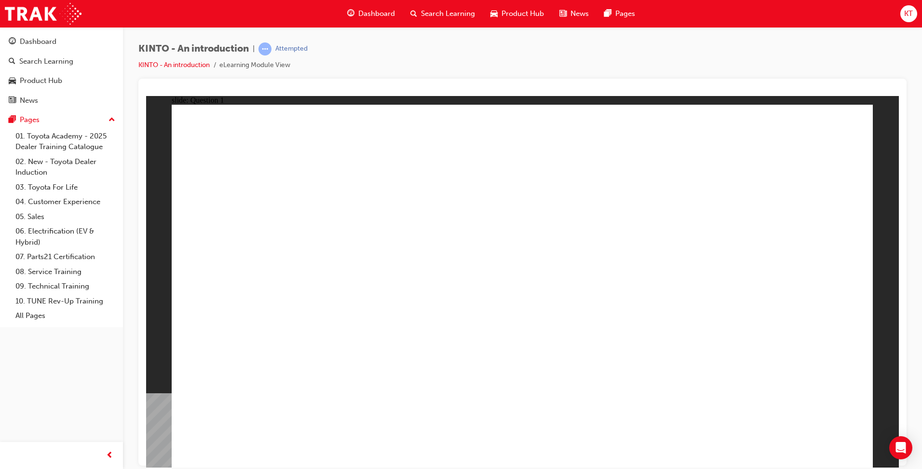
checkbox input "true"
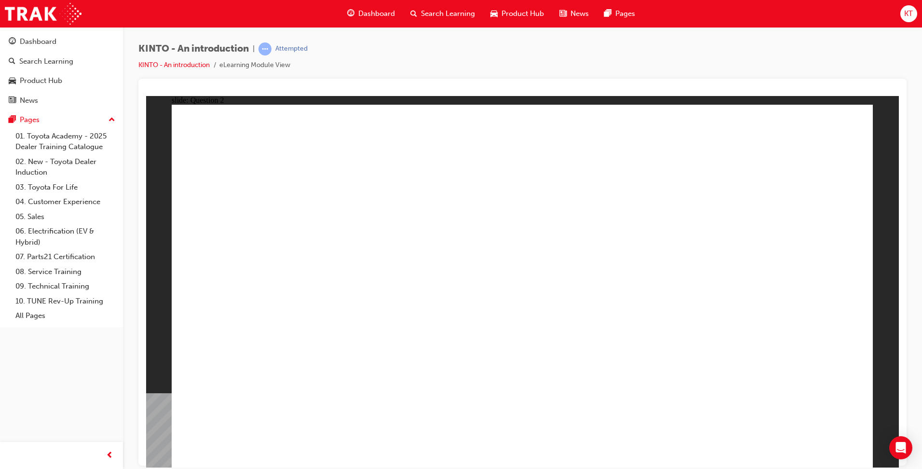
checkbox input "true"
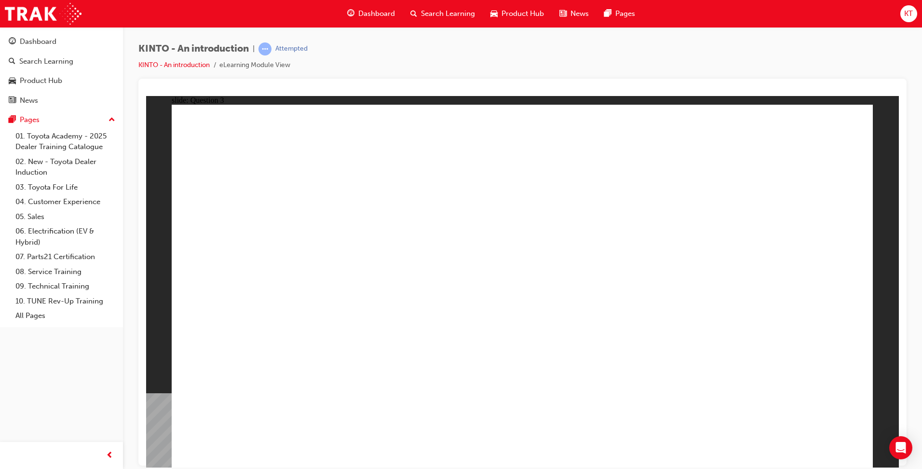
radio input "true"
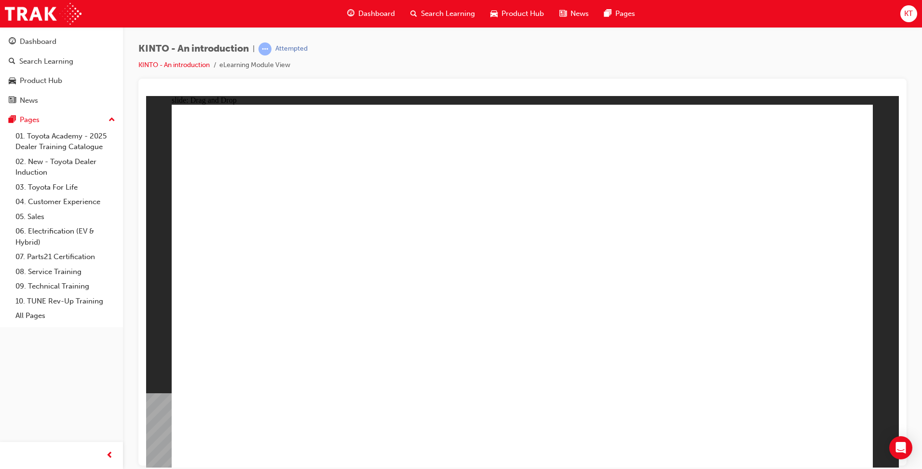
drag, startPoint x: 292, startPoint y: 310, endPoint x: 292, endPoint y: 382, distance: 72.3
drag, startPoint x: 521, startPoint y: 316, endPoint x: 394, endPoint y: 388, distance: 146.0
drag, startPoint x: 391, startPoint y: 338, endPoint x: 446, endPoint y: 328, distance: 56.5
drag, startPoint x: 659, startPoint y: 309, endPoint x: 267, endPoint y: 316, distance: 392.1
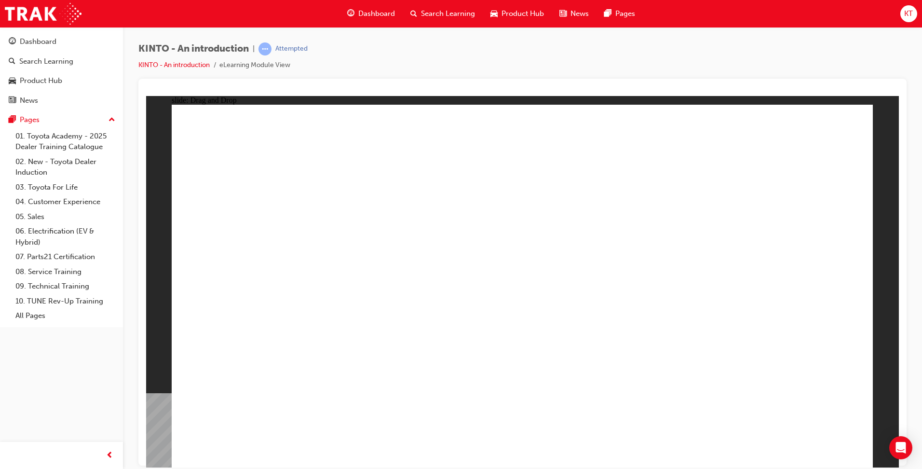
drag, startPoint x: 282, startPoint y: 393, endPoint x: 287, endPoint y: 391, distance: 5.6
drag, startPoint x: 420, startPoint y: 412, endPoint x: 514, endPoint y: 400, distance: 95.3
drag, startPoint x: 245, startPoint y: 385, endPoint x: 346, endPoint y: 386, distance: 100.8
drag, startPoint x: 281, startPoint y: 328, endPoint x: 281, endPoint y: 388, distance: 59.3
drag, startPoint x: 420, startPoint y: 302, endPoint x: 662, endPoint y: 378, distance: 253.4
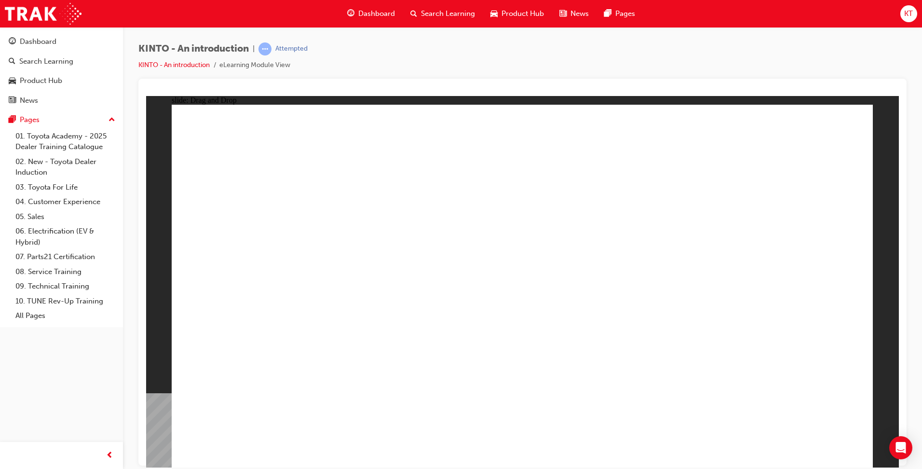
drag, startPoint x: 756, startPoint y: 302, endPoint x: 764, endPoint y: 375, distance: 73.3
radio input "true"
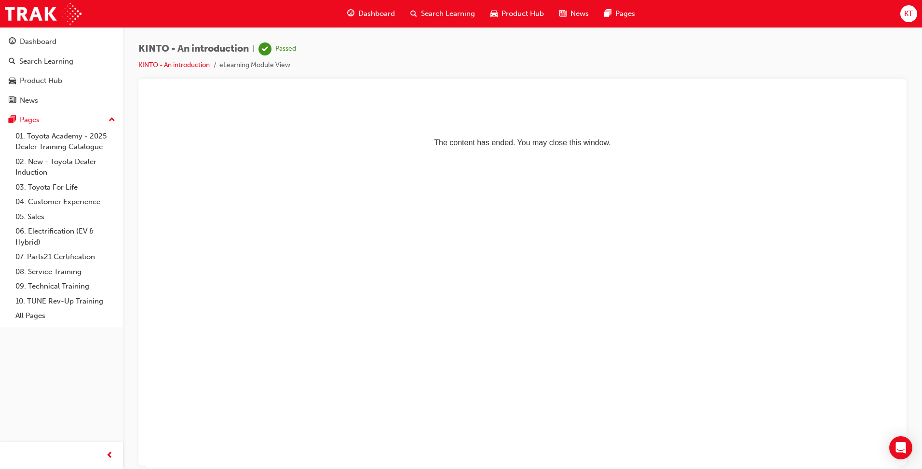
click at [907, 15] on span "KT" at bounding box center [908, 13] width 9 height 11
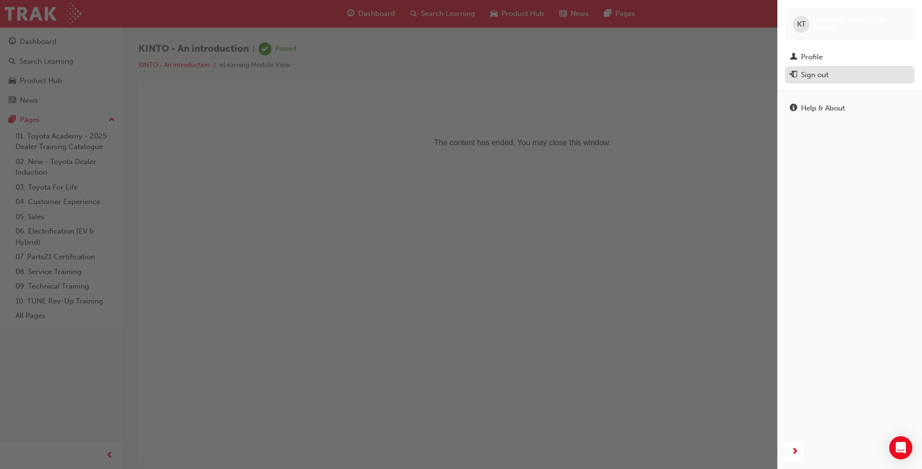
click at [819, 80] on div "Sign out" at bounding box center [814, 74] width 27 height 11
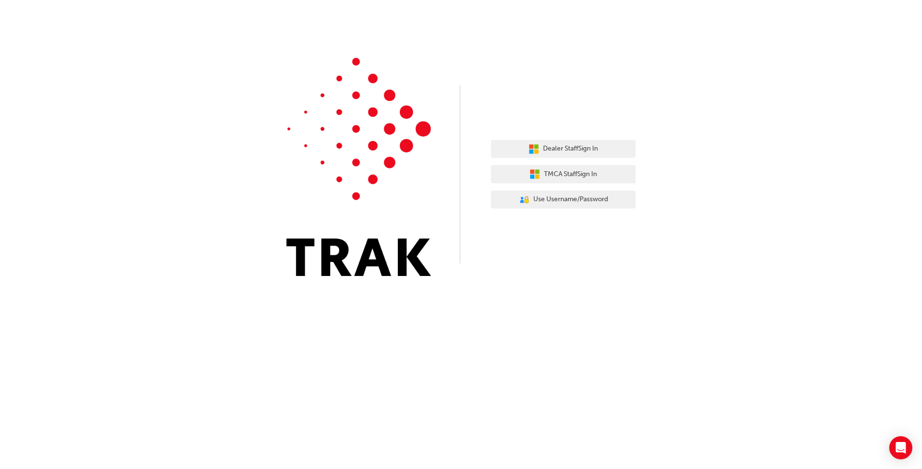
drag, startPoint x: 488, startPoint y: 1, endPoint x: 525, endPoint y: 81, distance: 88.5
click at [481, 104] on div "Dealer Staff Sign In TMCA Staff Sign In User Authentication Icon - Blue Person,…" at bounding box center [461, 145] width 922 height 290
